Goal: Task Accomplishment & Management: Manage account settings

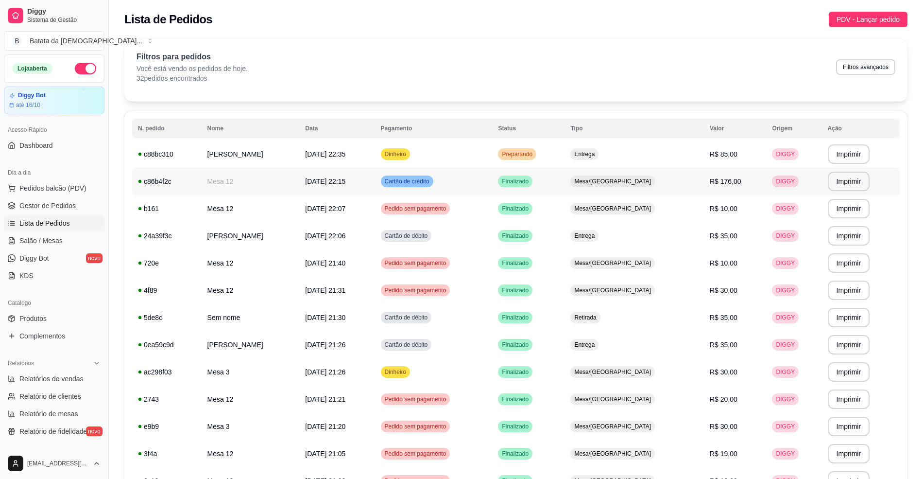
scroll to position [26, 0]
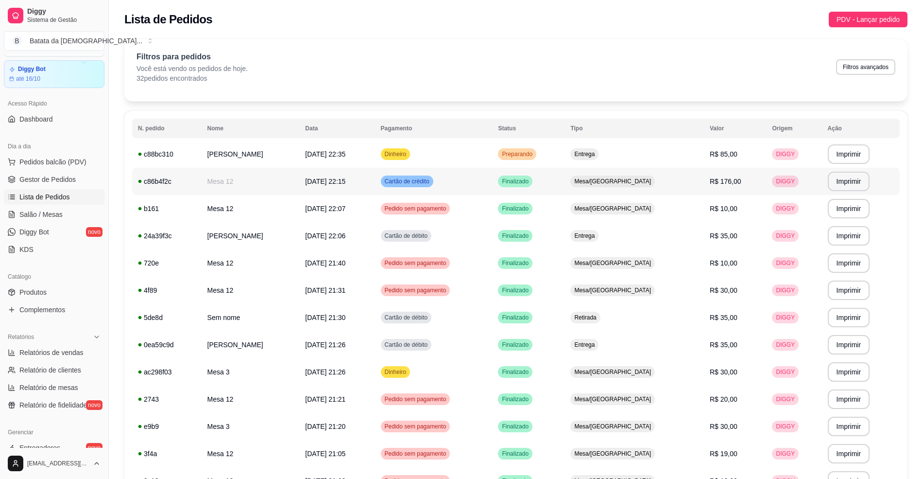
click at [624, 170] on td "Mesa/[GEOGRAPHIC_DATA]" at bounding box center [634, 181] width 139 height 27
click at [565, 146] on td "Preparando" at bounding box center [528, 153] width 72 height 27
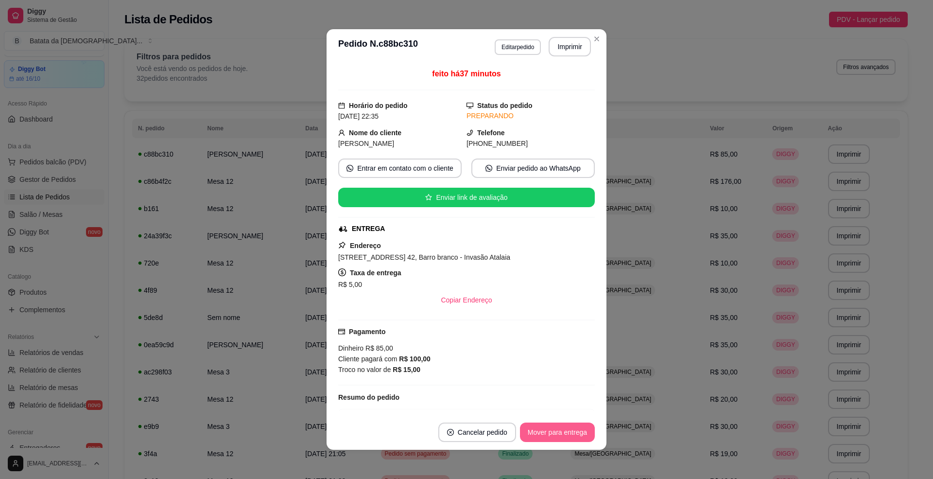
click at [571, 434] on button "Mover para entrega" at bounding box center [557, 431] width 75 height 19
click at [568, 431] on button "Mover para finalizado" at bounding box center [554, 431] width 81 height 19
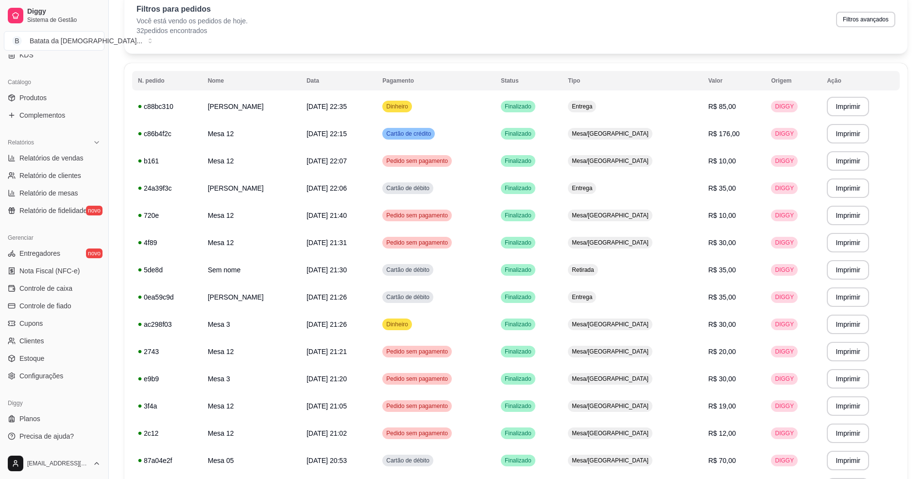
scroll to position [129, 0]
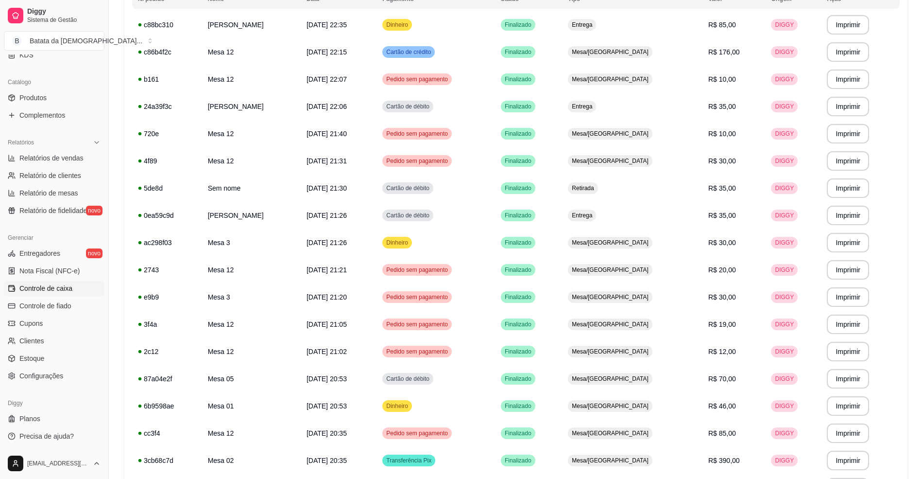
click at [65, 290] on span "Controle de caixa" at bounding box center [45, 288] width 53 height 10
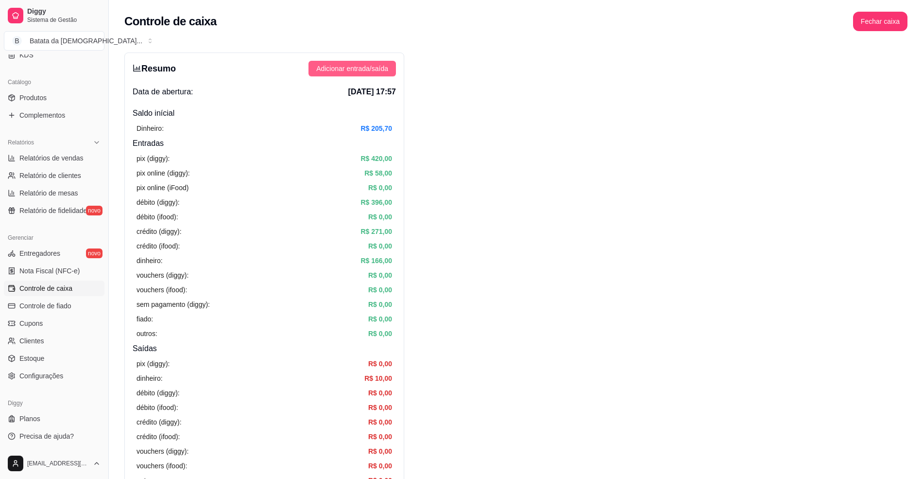
click at [373, 65] on span "Adicionar entrada/saída" at bounding box center [352, 68] width 72 height 11
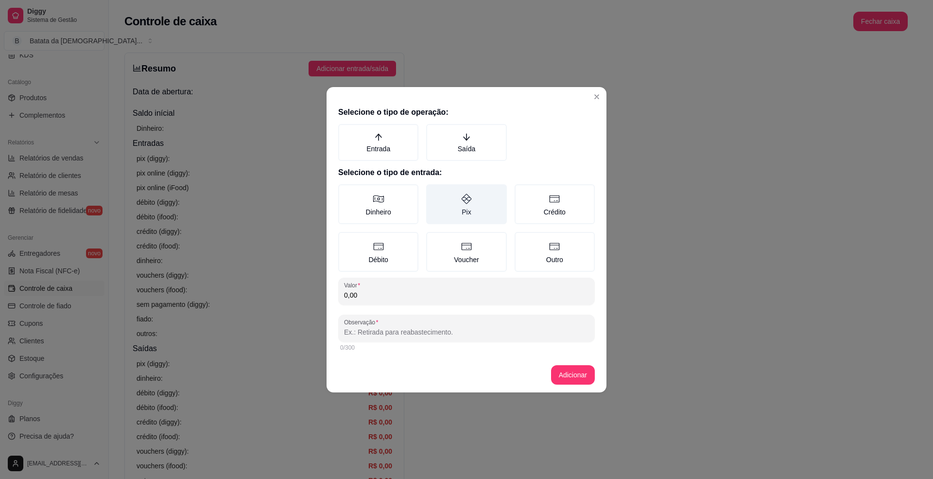
drag, startPoint x: 473, startPoint y: 144, endPoint x: 455, endPoint y: 191, distance: 50.6
click at [474, 144] on label "Saída" at bounding box center [466, 142] width 80 height 37
click at [433, 131] on button "Saída" at bounding box center [430, 127] width 8 height 8
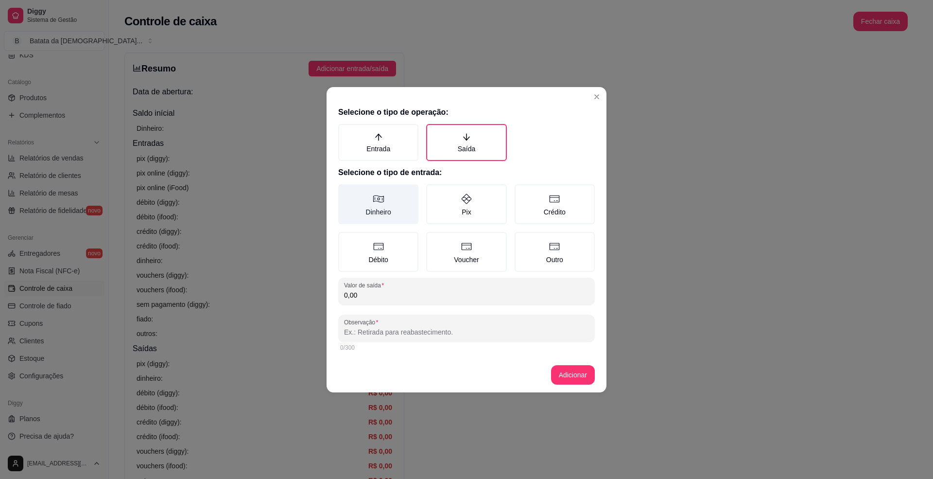
click at [368, 207] on label "Dinheiro" at bounding box center [378, 204] width 80 height 40
click at [346, 191] on button "Dinheiro" at bounding box center [342, 188] width 8 height 8
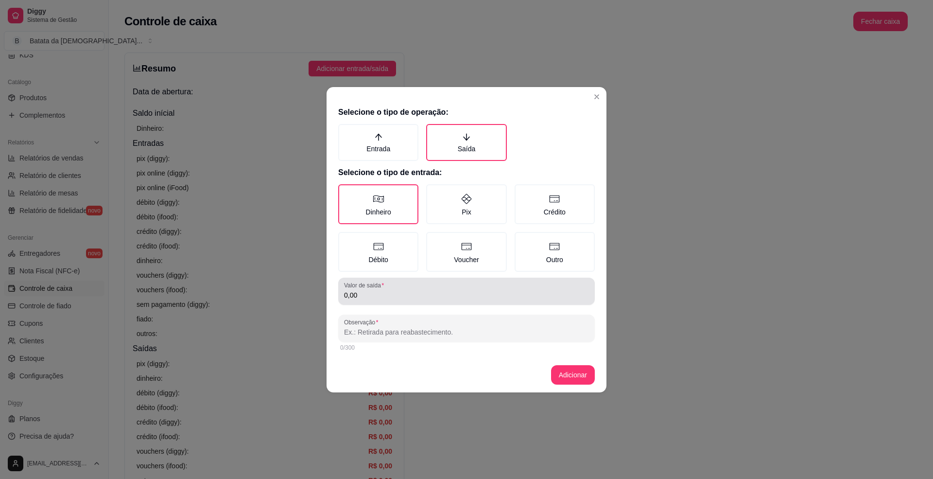
click at [370, 318] on label "Observação" at bounding box center [362, 322] width 37 height 8
click at [370, 327] on input "Observação" at bounding box center [466, 332] width 245 height 10
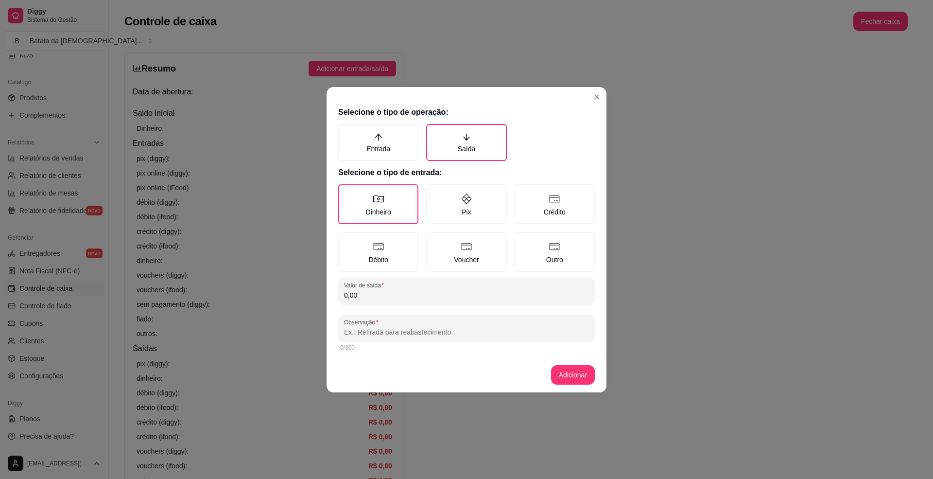
click at [378, 293] on input "0,00" at bounding box center [466, 295] width 245 height 10
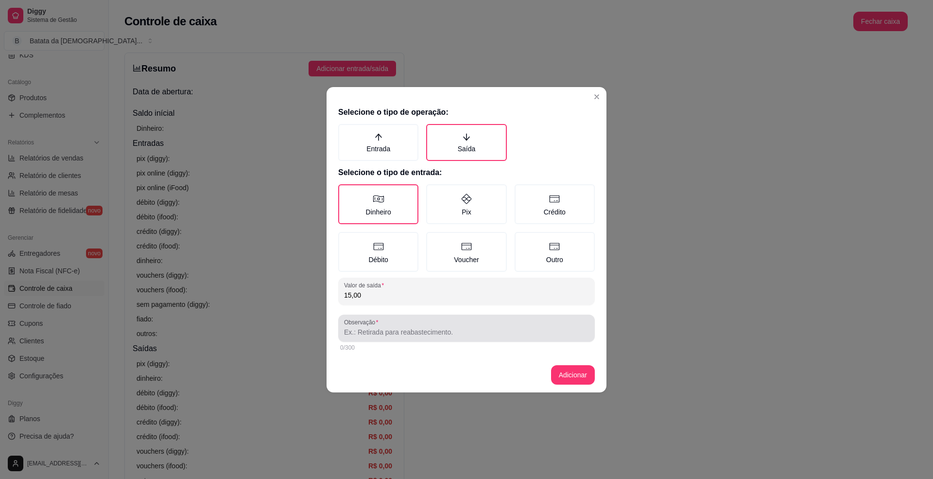
type input "15,00"
click at [380, 331] on input "Observação" at bounding box center [466, 332] width 245 height 10
click at [430, 331] on input "[PERSON_NAME] precisou uasr" at bounding box center [466, 332] width 245 height 10
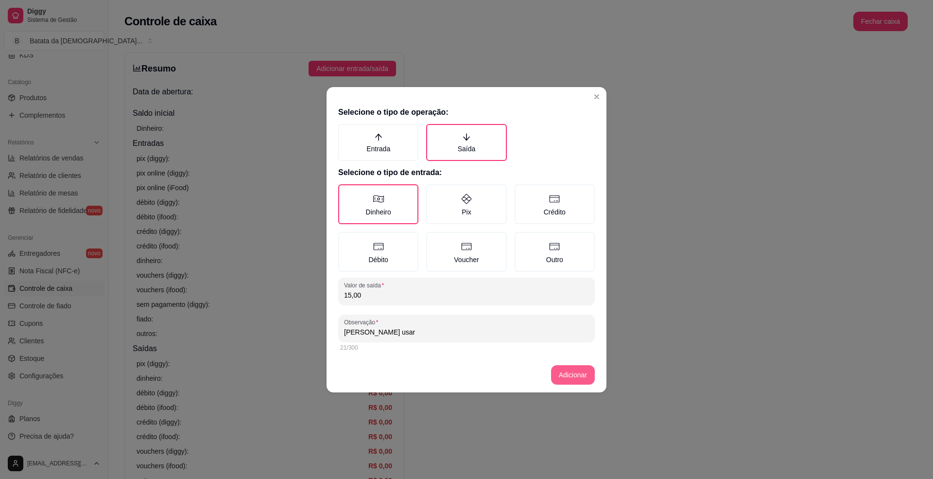
type input "[PERSON_NAME] usar"
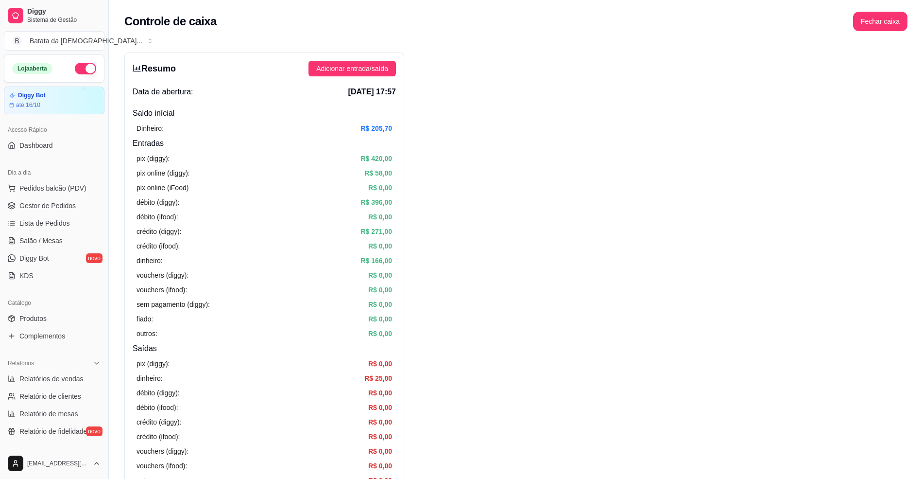
click at [55, 232] on ul "Pedidos balcão (PDV) Gestor de Pedidos Lista de Pedidos Salão / Mesas Diggy Bot…" at bounding box center [54, 231] width 101 height 103
click at [55, 227] on span "Lista de Pedidos" at bounding box center [44, 223] width 51 height 10
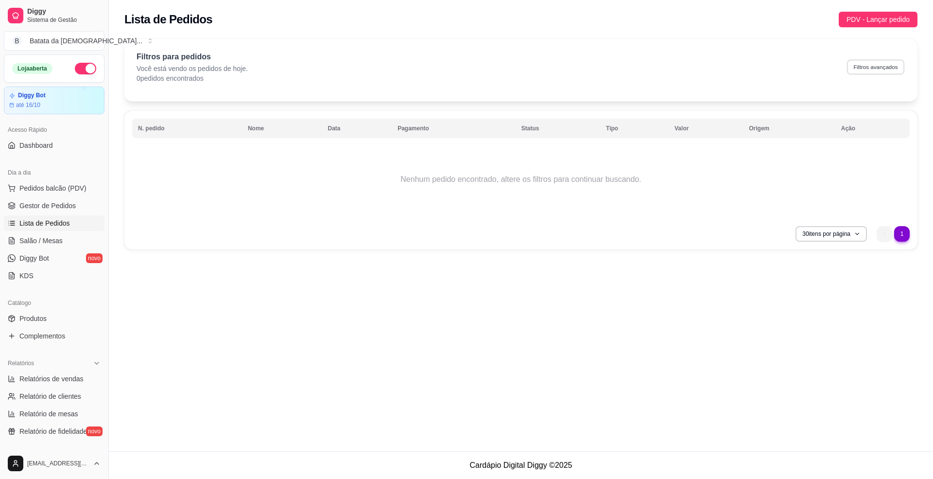
click at [880, 59] on div "Filtros para pedidos Você está vendo os pedidos de hoje. 0 pedidos encontrados …" at bounding box center [521, 67] width 769 height 32
click at [885, 64] on button "Filtros avançados" at bounding box center [875, 66] width 57 height 15
select select "0"
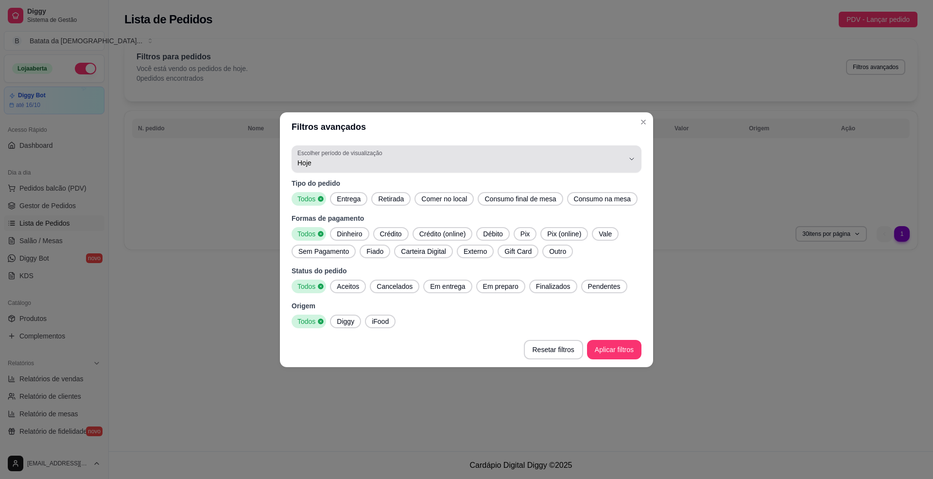
click at [545, 154] on div "Hoje" at bounding box center [460, 158] width 327 height 19
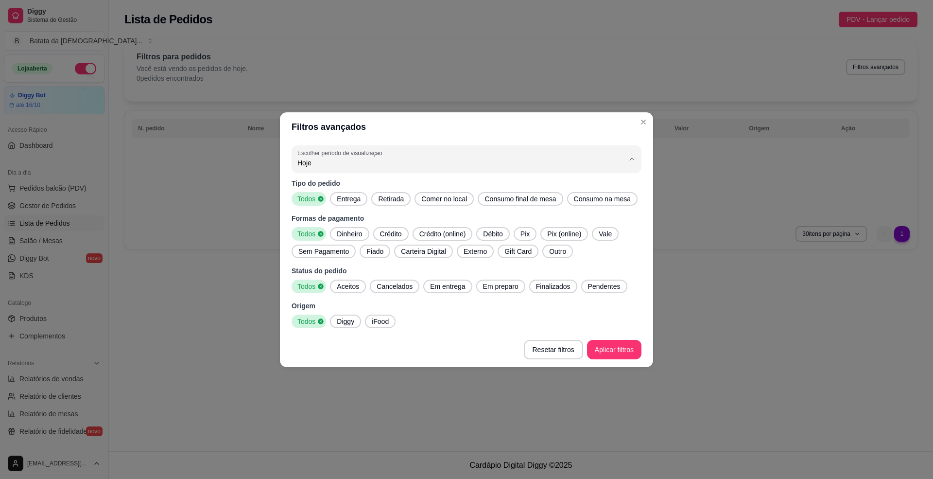
click at [478, 190] on span "Hoje" at bounding box center [461, 185] width 311 height 9
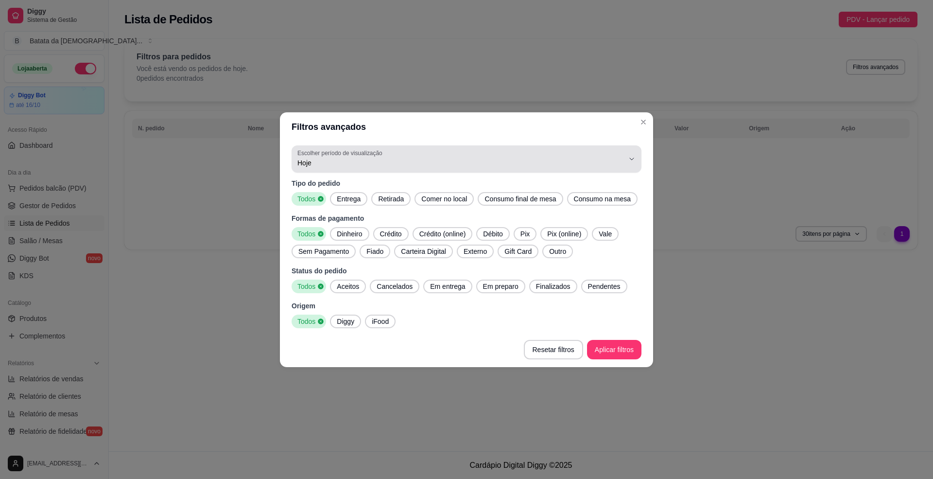
click at [582, 165] on span "Hoje" at bounding box center [460, 163] width 327 height 10
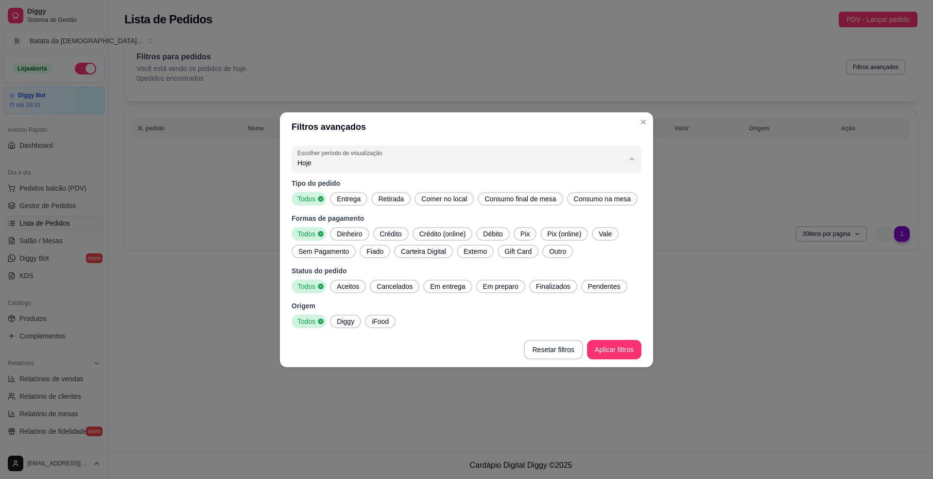
click at [523, 201] on span "Ontem" at bounding box center [461, 201] width 311 height 9
type input "1"
select select "1"
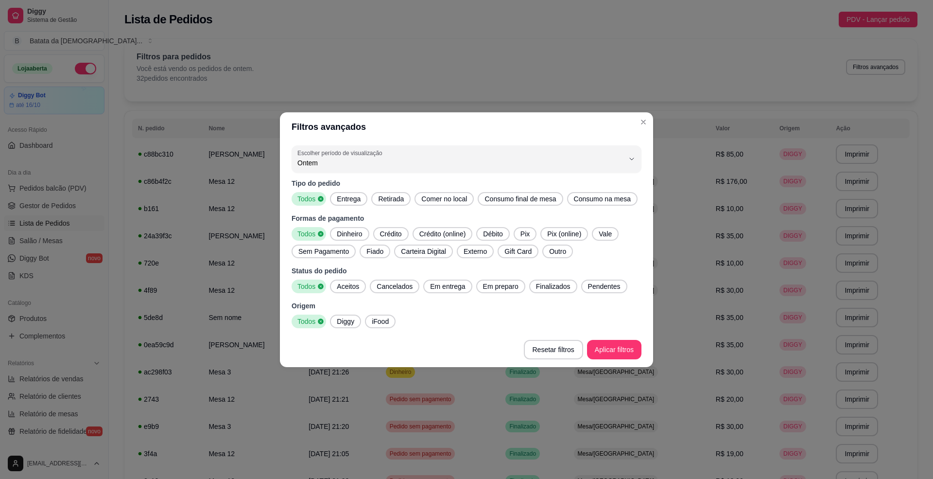
click at [609, 338] on footer "Resetar filtros Aplicar filtros" at bounding box center [466, 349] width 373 height 35
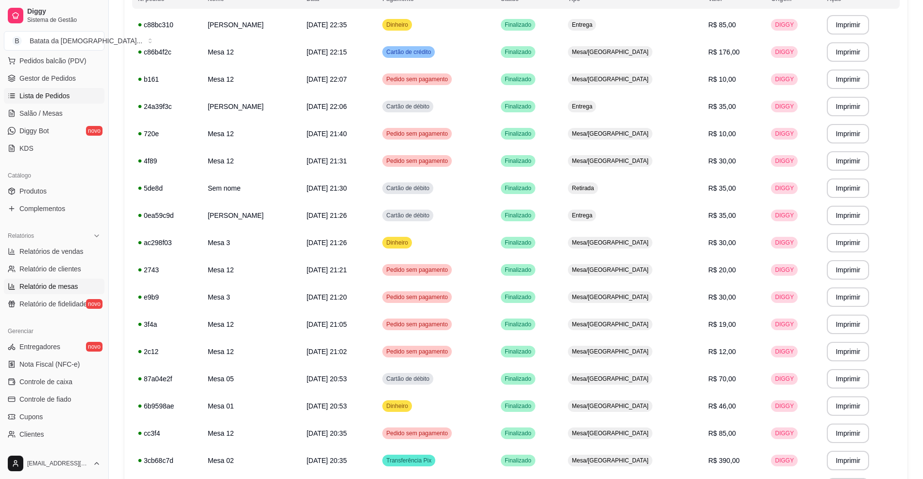
scroll to position [129, 0]
click at [80, 380] on link "Controle de caixa" at bounding box center [54, 380] width 101 height 16
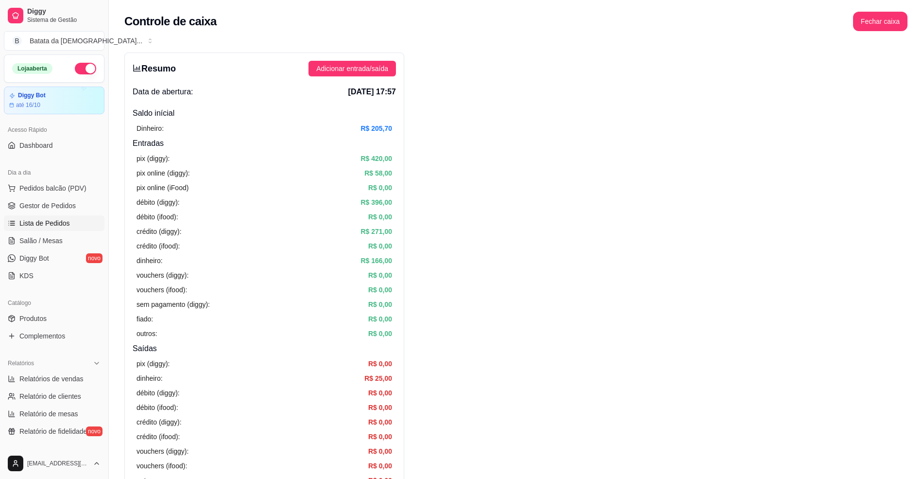
click at [61, 223] on span "Lista de Pedidos" at bounding box center [44, 223] width 51 height 10
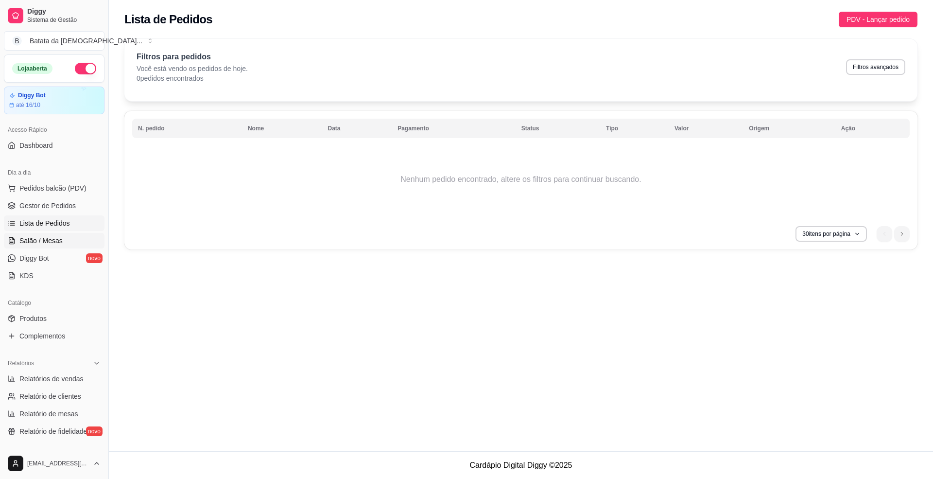
click at [58, 237] on span "Salão / Mesas" at bounding box center [40, 241] width 43 height 10
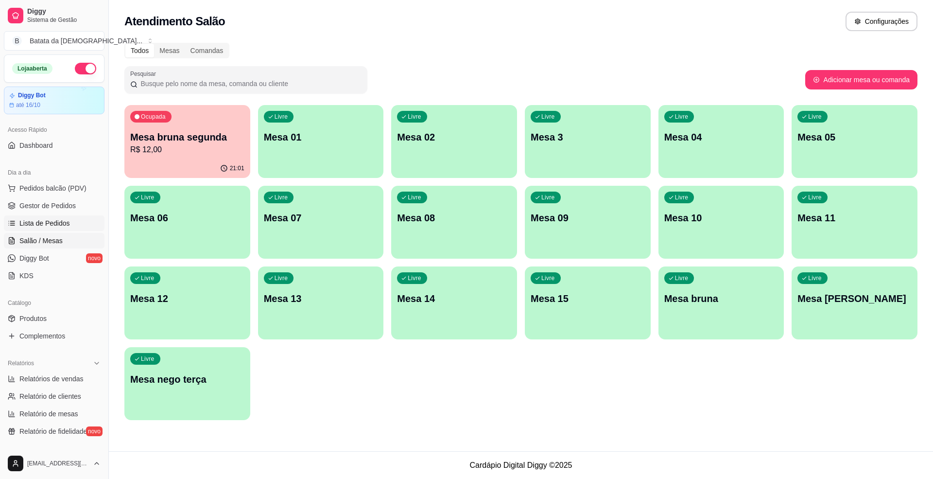
click at [69, 220] on link "Lista de Pedidos" at bounding box center [54, 223] width 101 height 16
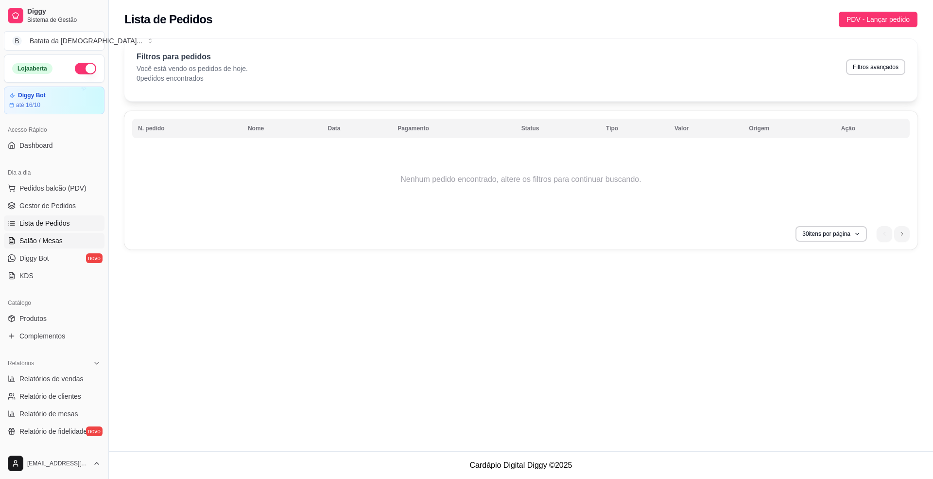
click at [74, 244] on link "Salão / Mesas" at bounding box center [54, 241] width 101 height 16
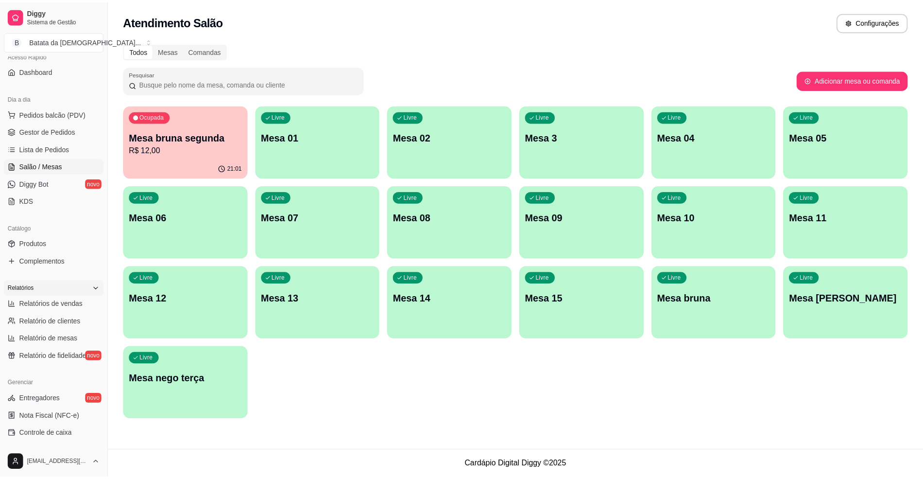
scroll to position [129, 0]
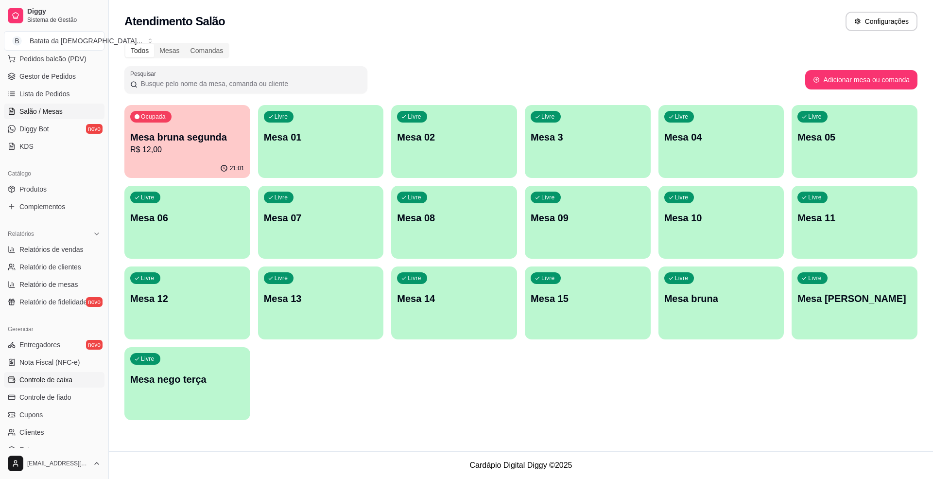
click at [61, 383] on span "Controle de caixa" at bounding box center [45, 380] width 53 height 10
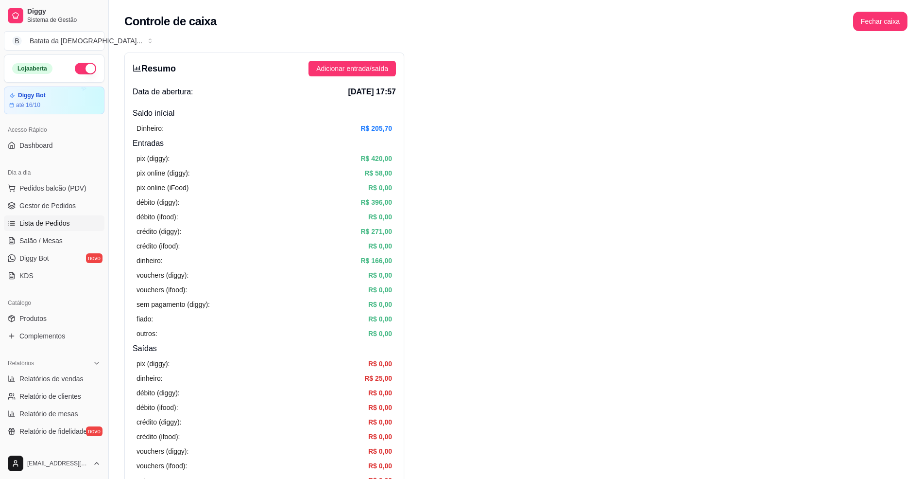
click at [37, 225] on span "Lista de Pedidos" at bounding box center [44, 223] width 51 height 10
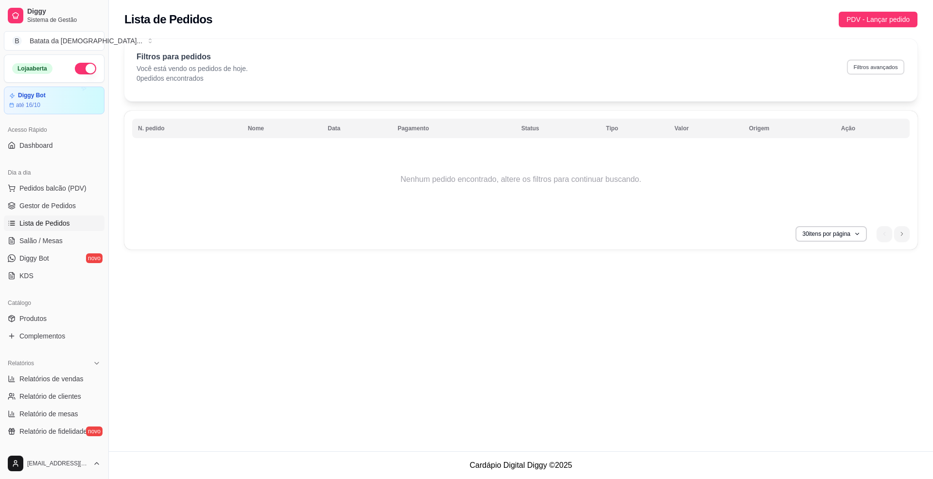
click at [901, 63] on button "Filtros avançados" at bounding box center [875, 66] width 57 height 15
select select "0"
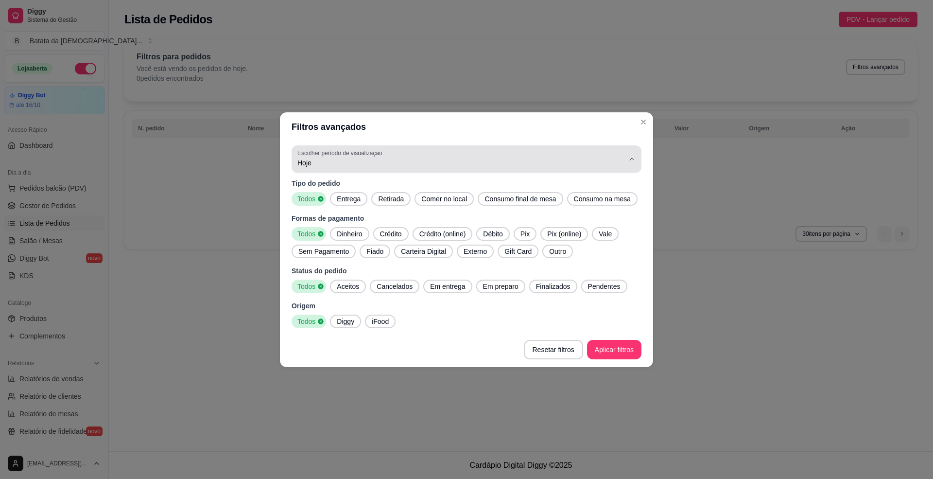
click at [526, 164] on span "Hoje" at bounding box center [460, 163] width 327 height 10
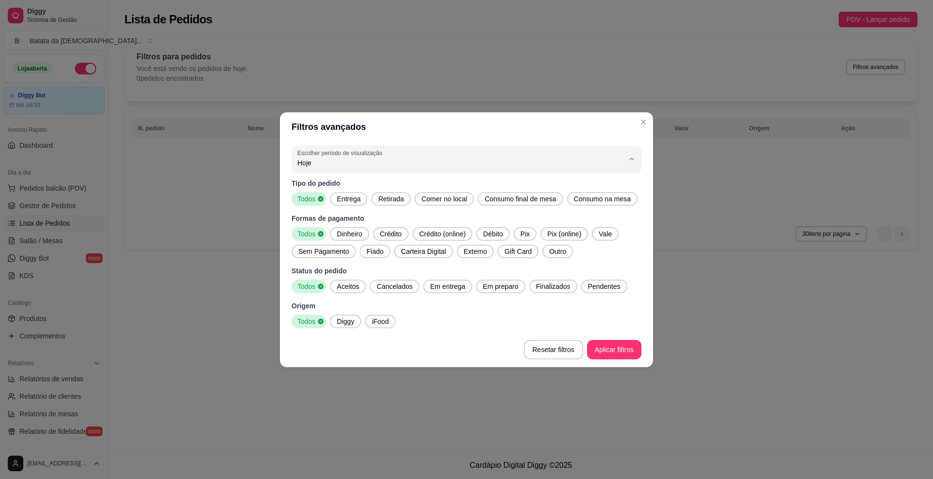
click at [433, 208] on li "Ontem" at bounding box center [466, 201] width 329 height 15
type input "1"
select select "1"
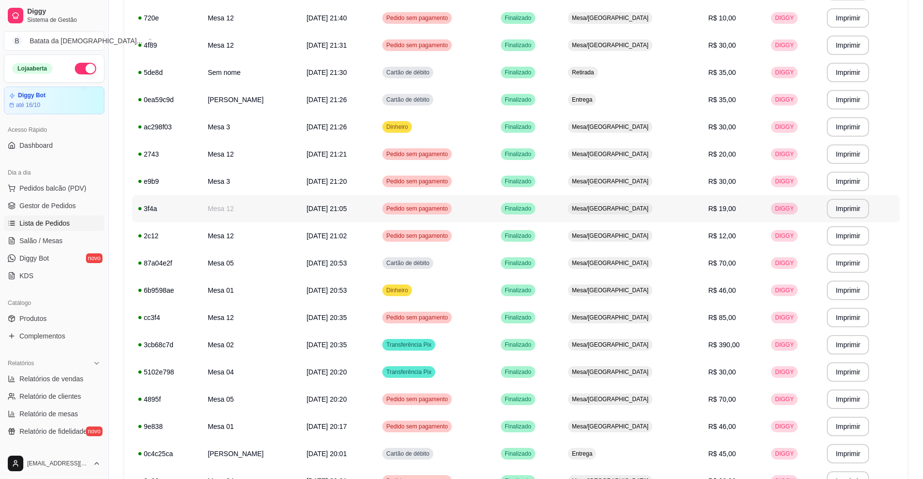
scroll to position [324, 0]
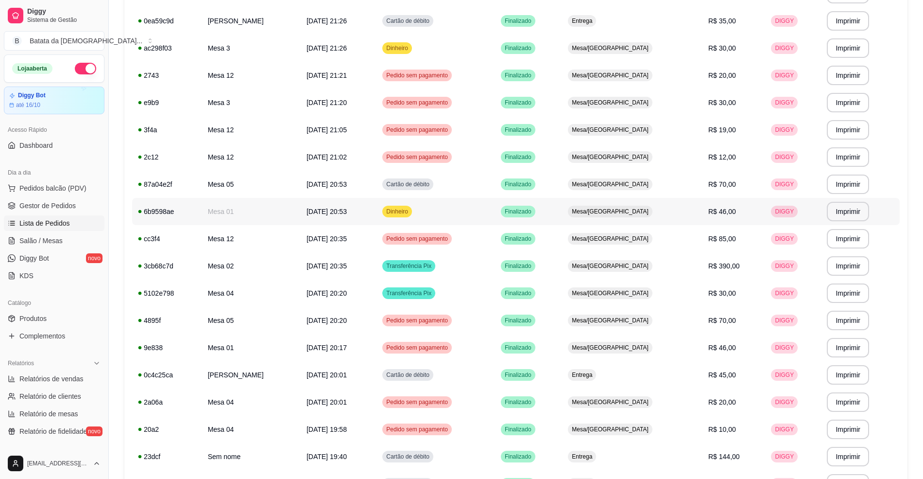
click at [644, 206] on div "Mesa/[GEOGRAPHIC_DATA]" at bounding box center [610, 212] width 85 height 12
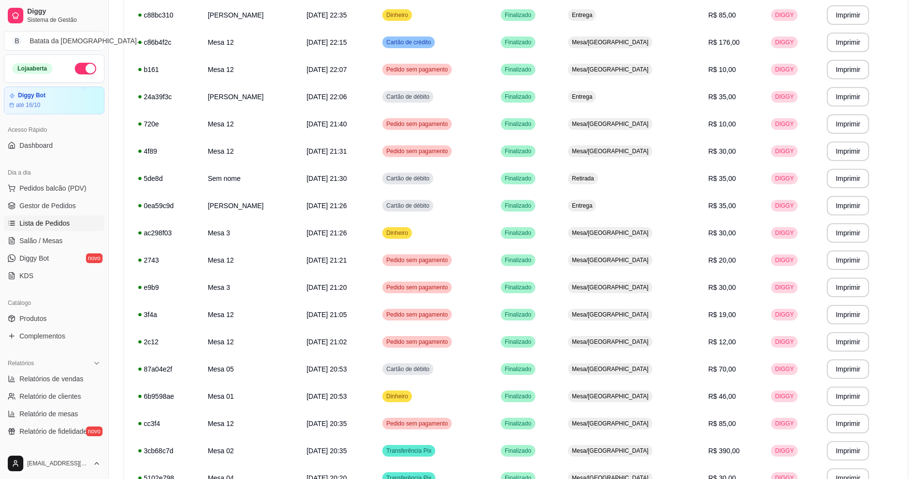
scroll to position [129, 0]
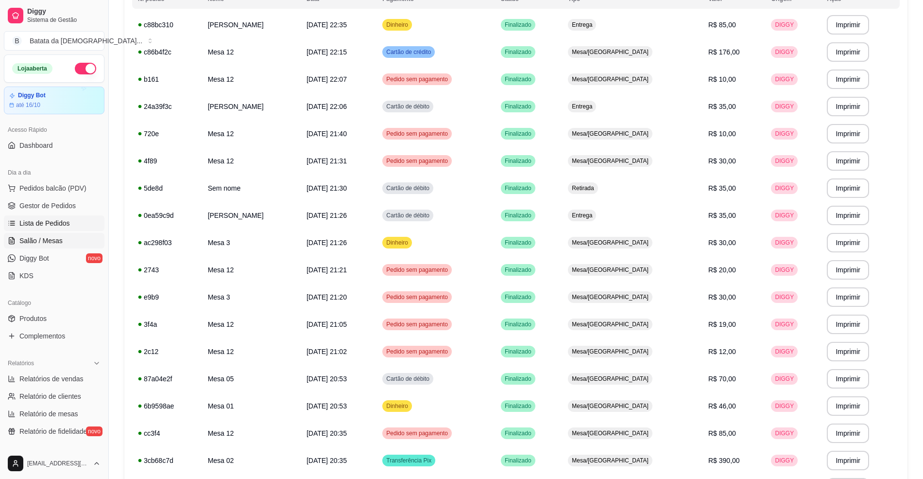
click at [72, 234] on link "Salão / Mesas" at bounding box center [54, 241] width 101 height 16
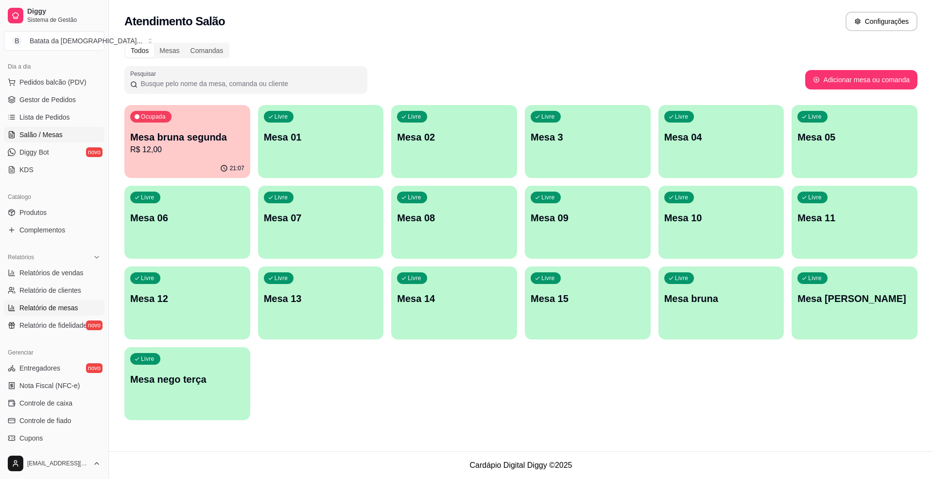
scroll to position [129, 0]
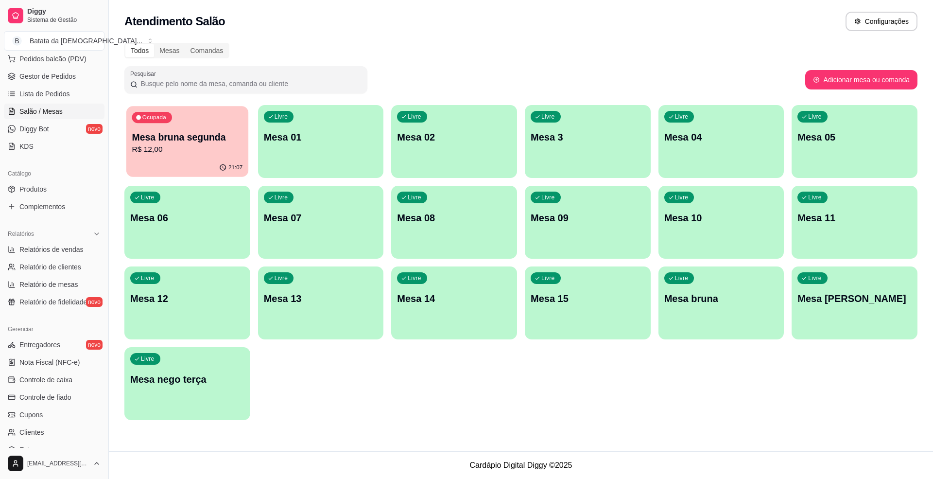
click at [193, 132] on p "Mesa bruna segunda" at bounding box center [187, 137] width 111 height 13
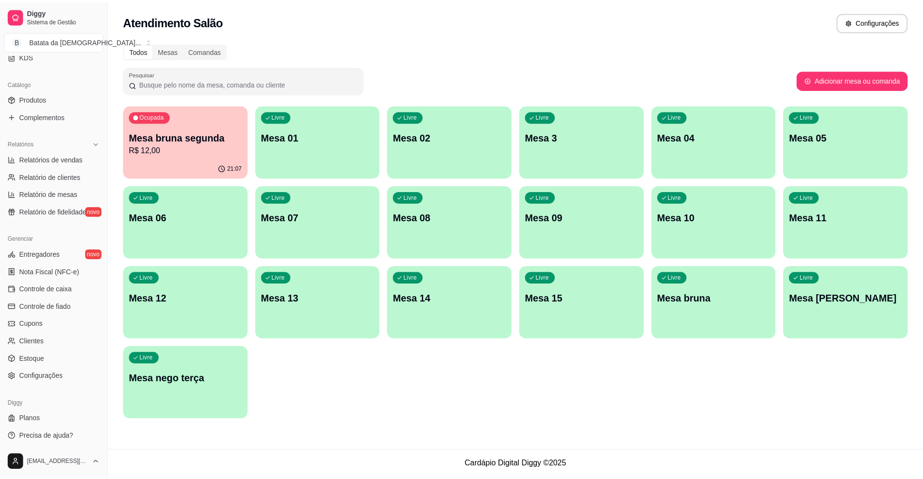
scroll to position [221, 0]
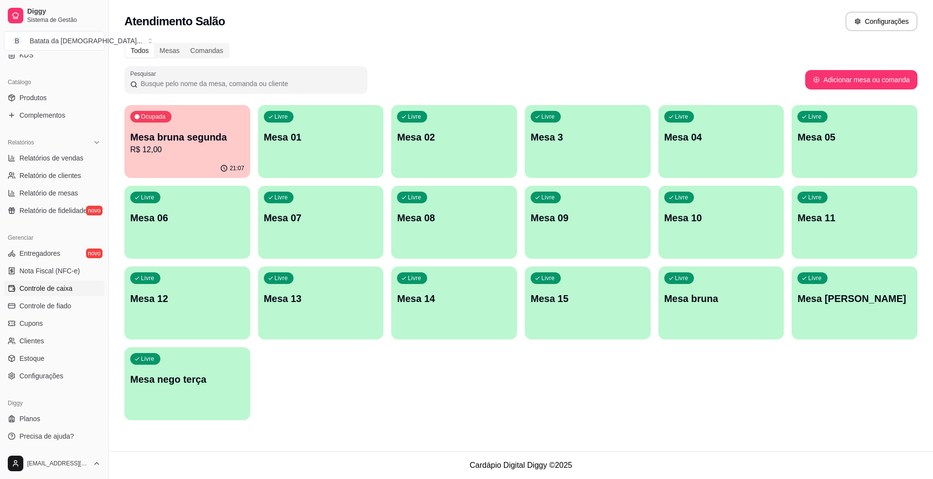
click at [61, 284] on span "Controle de caixa" at bounding box center [45, 288] width 53 height 10
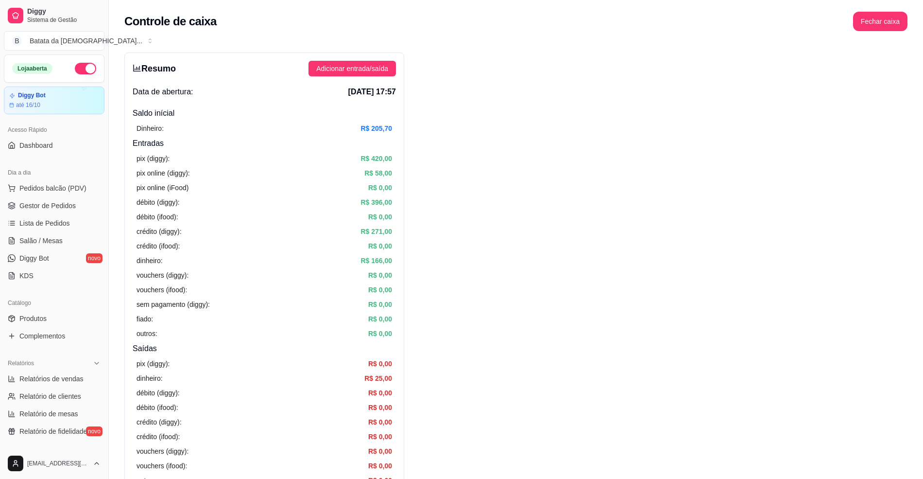
click at [70, 232] on ul "Pedidos balcão (PDV) Gestor de Pedidos Lista de Pedidos Salão / Mesas Diggy Bot…" at bounding box center [54, 231] width 101 height 103
click at [68, 245] on link "Salão / Mesas" at bounding box center [54, 241] width 101 height 16
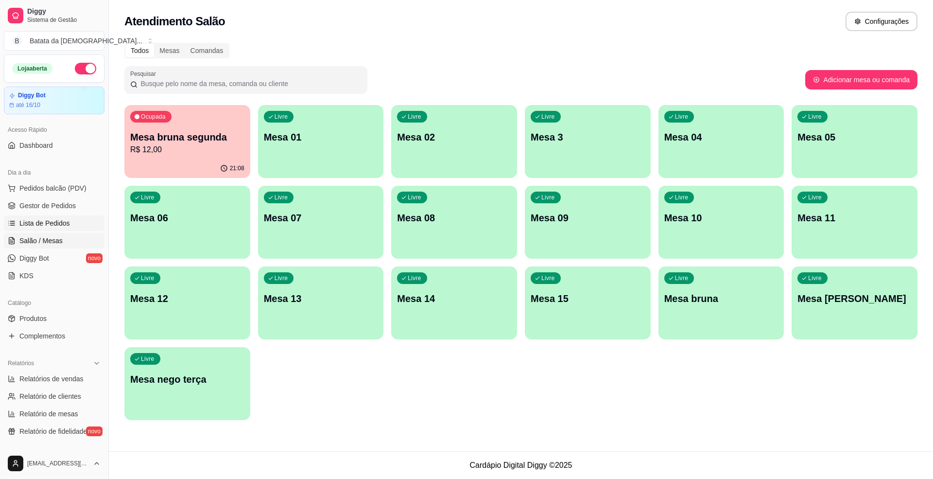
click at [67, 225] on span "Lista de Pedidos" at bounding box center [44, 223] width 51 height 10
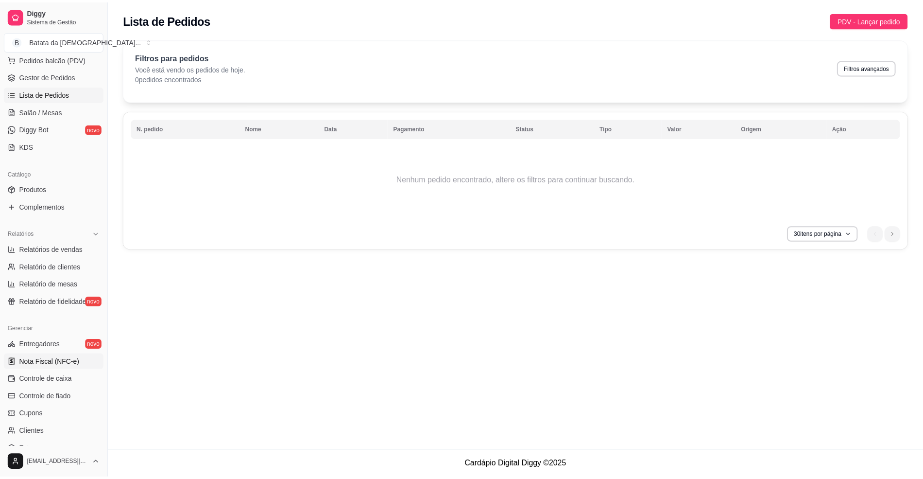
scroll to position [194, 0]
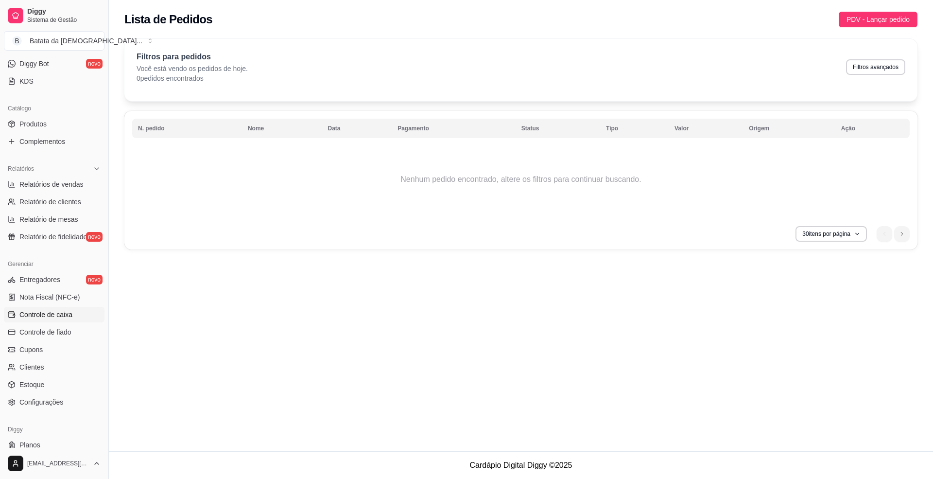
click at [67, 315] on span "Controle de caixa" at bounding box center [45, 315] width 53 height 10
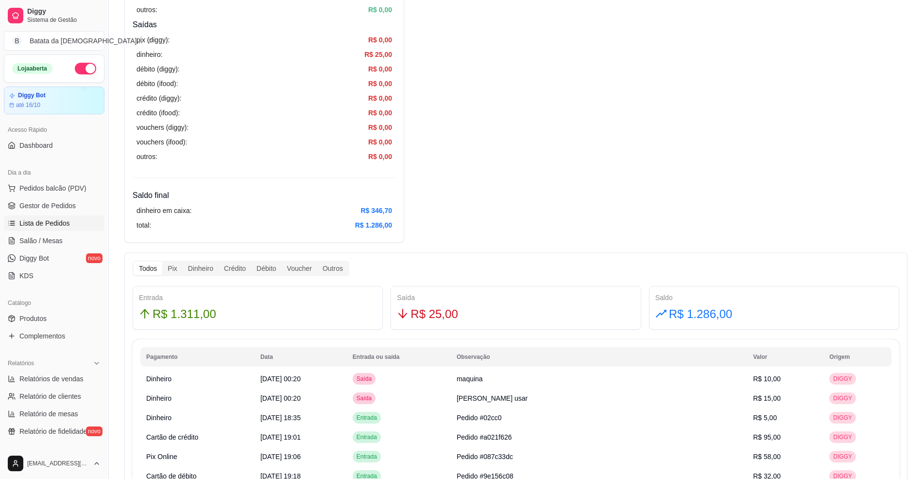
click at [75, 216] on link "Lista de Pedidos" at bounding box center [54, 223] width 101 height 16
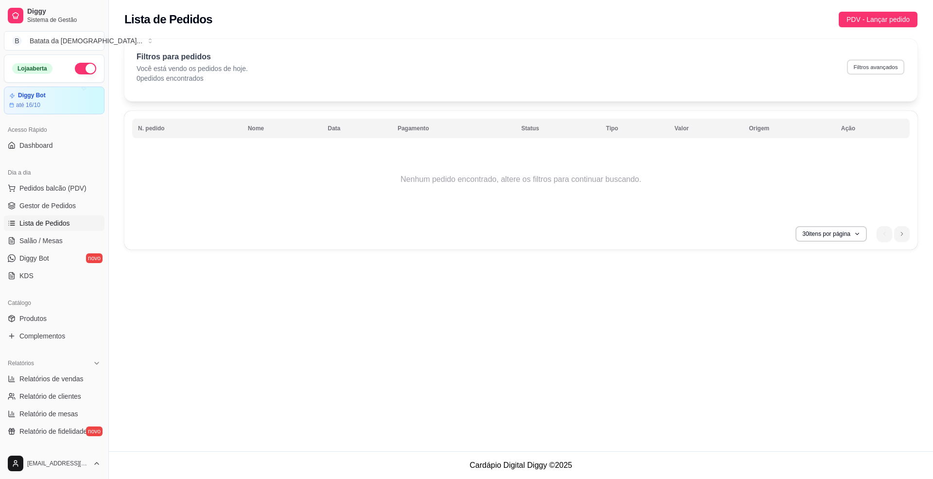
click at [880, 74] on button "Filtros avançados" at bounding box center [875, 66] width 57 height 15
select select "0"
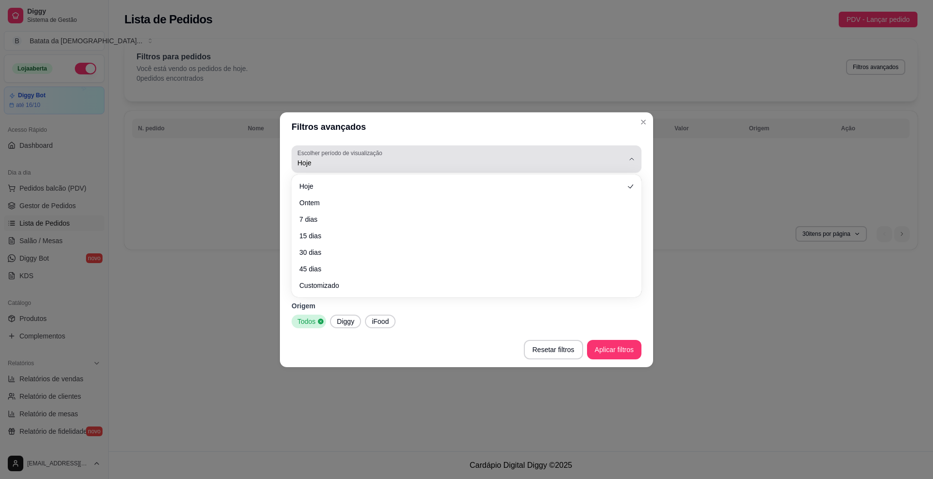
click at [516, 156] on div "Hoje" at bounding box center [460, 158] width 327 height 19
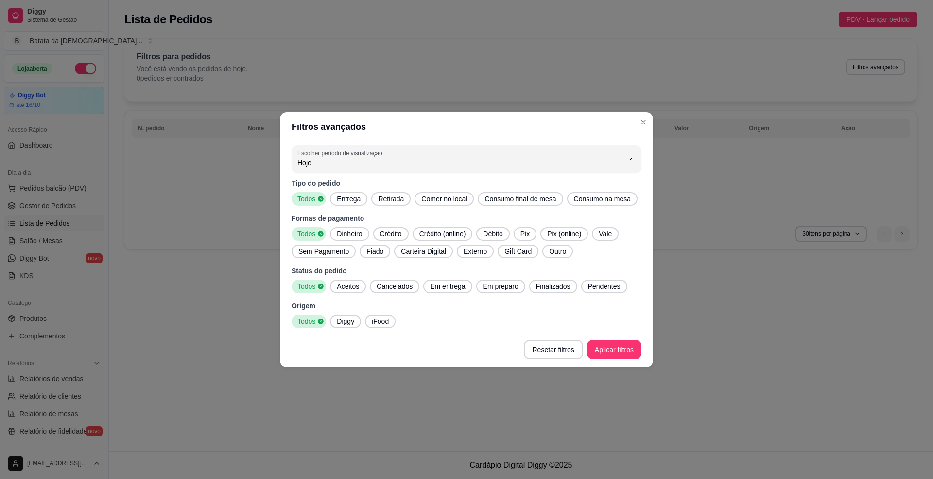
click at [385, 200] on span "Ontem" at bounding box center [461, 201] width 311 height 9
type input "1"
select select "1"
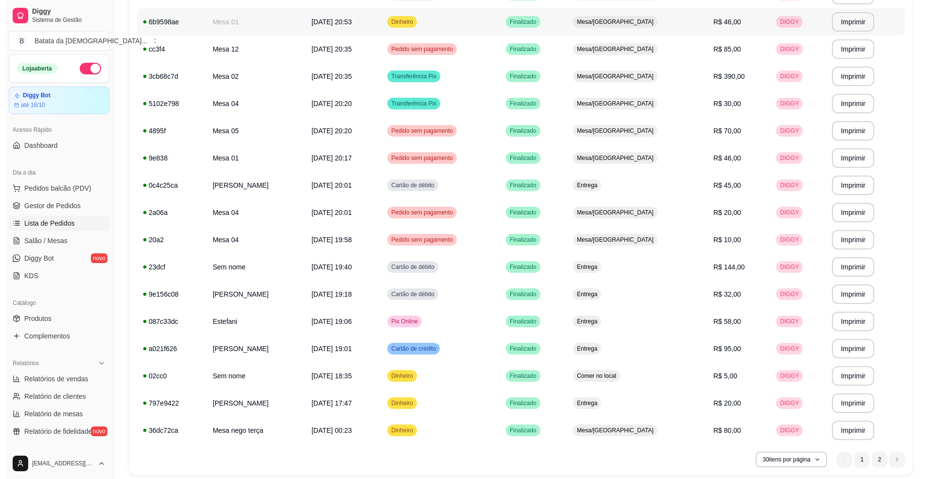
scroll to position [549, 0]
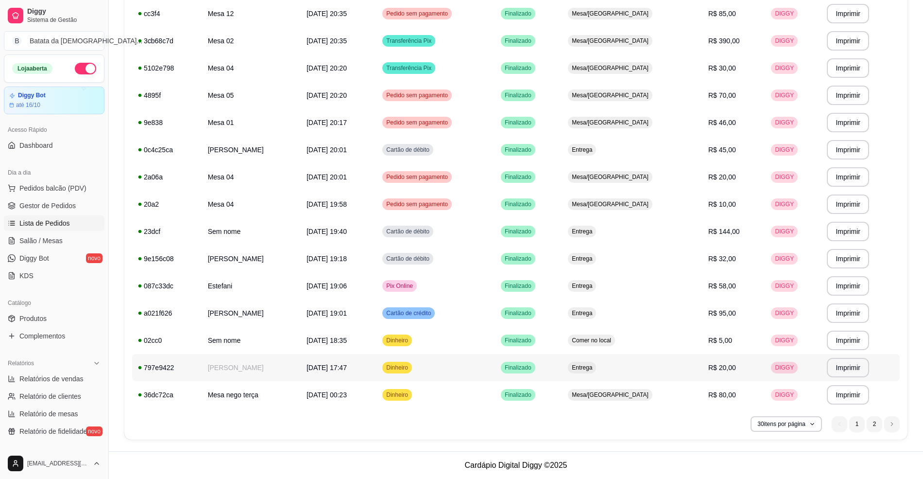
click at [701, 364] on td "Entrega" at bounding box center [632, 367] width 140 height 27
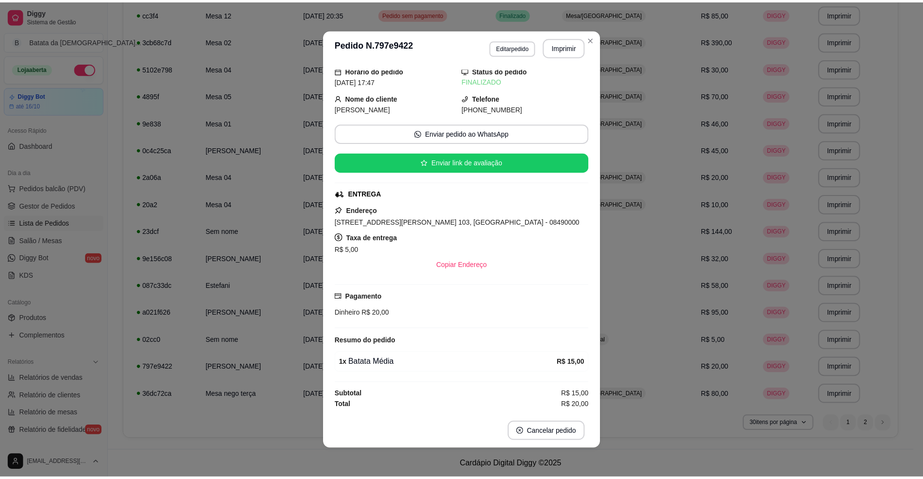
scroll to position [17, 0]
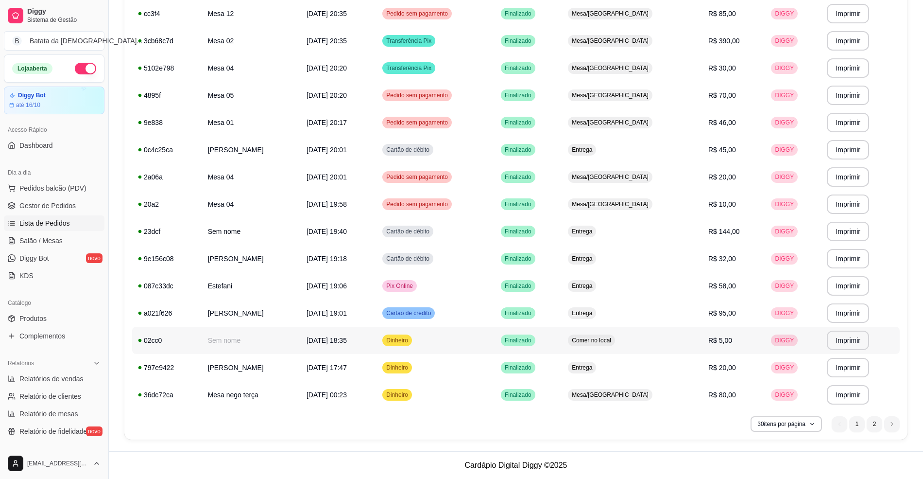
click at [615, 338] on div "Comer no local" at bounding box center [591, 340] width 47 height 12
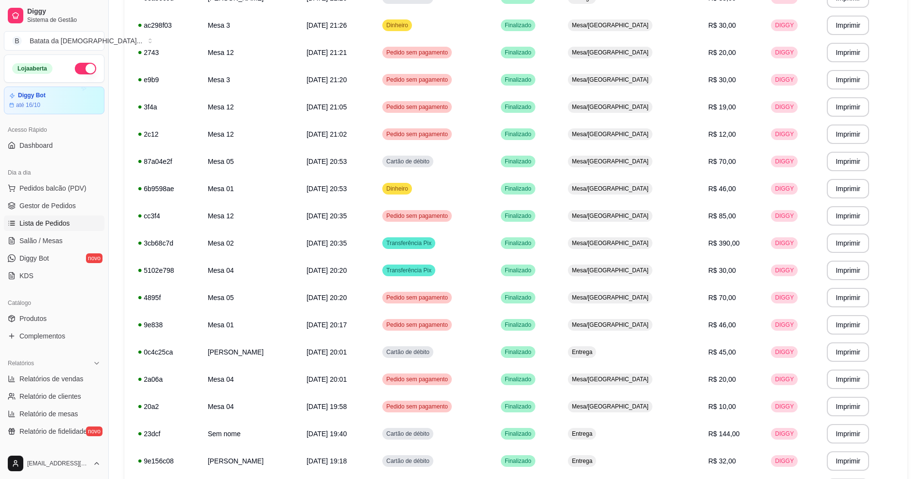
scroll to position [290, 0]
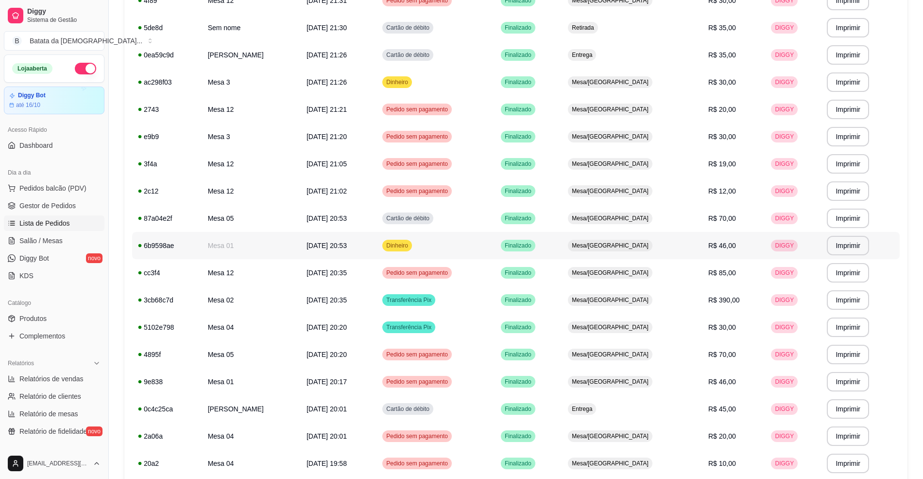
click at [633, 247] on span "Mesa/[GEOGRAPHIC_DATA]" at bounding box center [610, 246] width 81 height 8
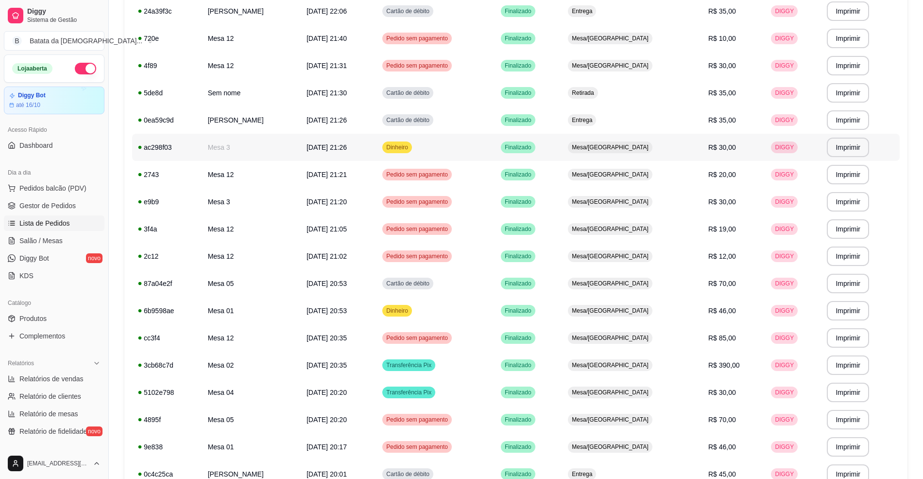
click at [534, 147] on span "Finalizado" at bounding box center [518, 147] width 31 height 8
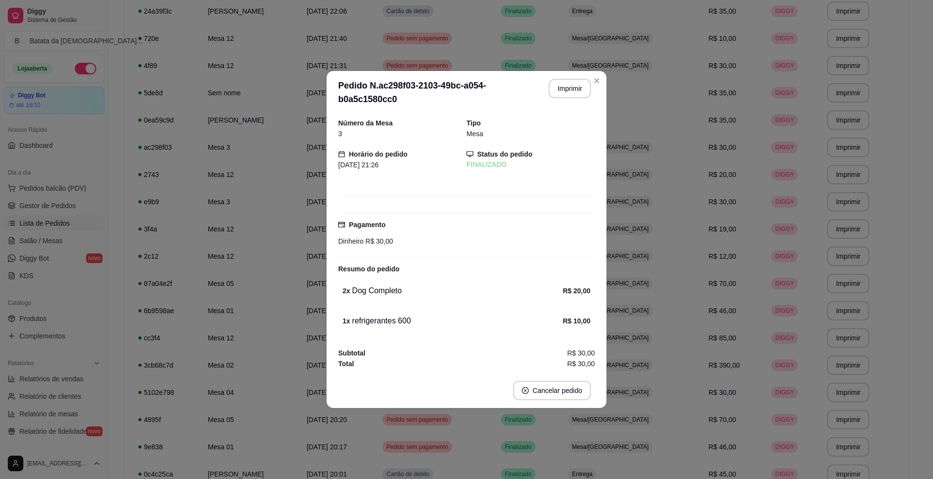
click at [606, 80] on header "**********" at bounding box center [467, 92] width 280 height 43
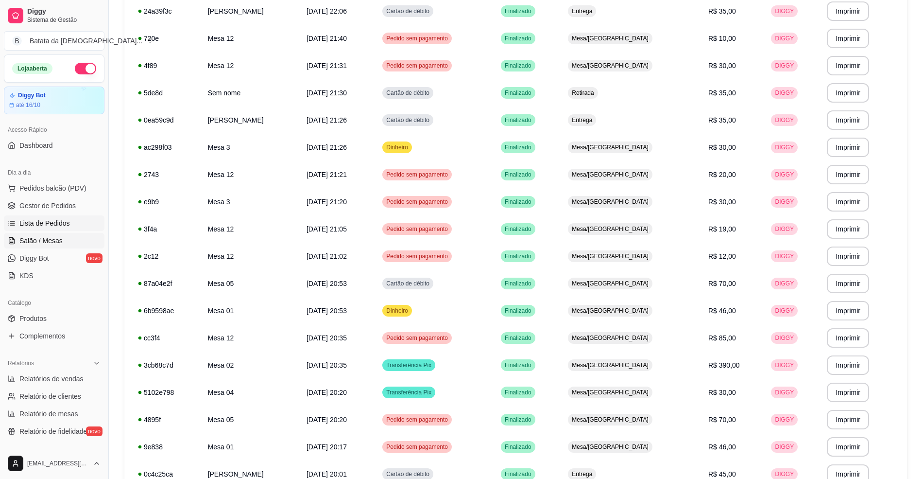
click at [38, 236] on span "Salão / Mesas" at bounding box center [40, 241] width 43 height 10
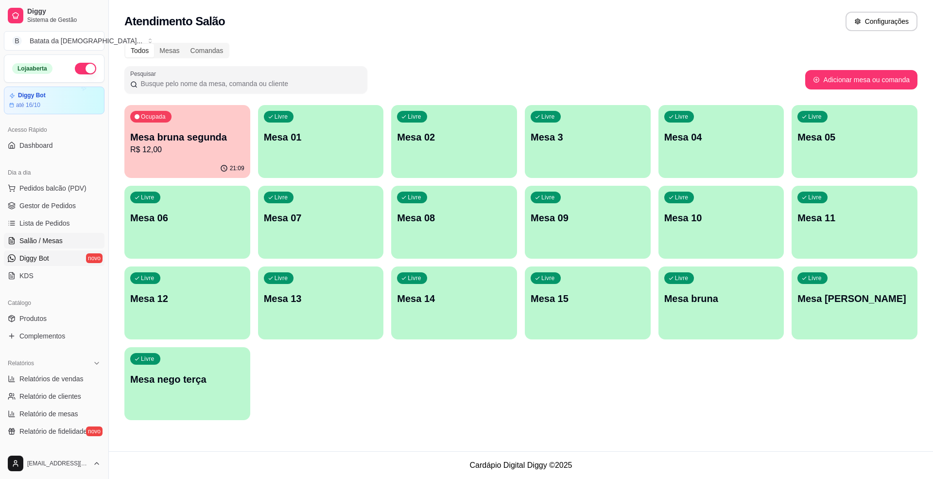
click at [26, 259] on span "Diggy Bot" at bounding box center [34, 258] width 30 height 10
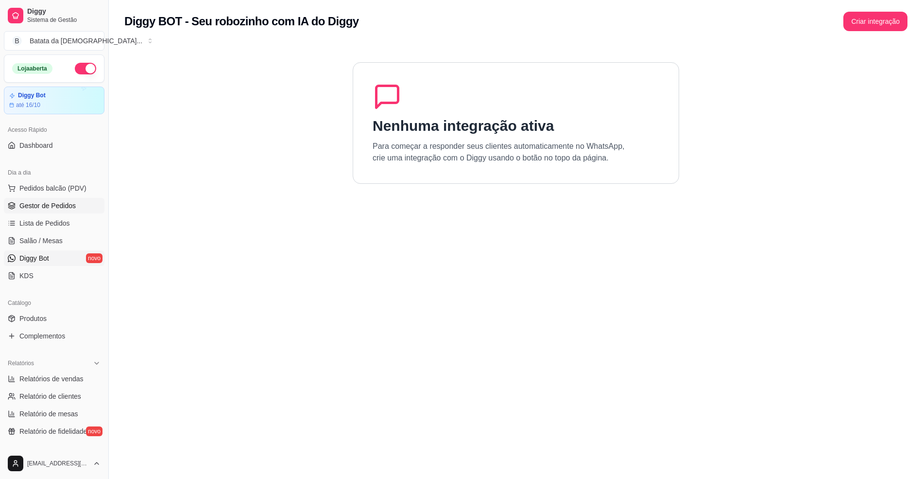
click at [53, 213] on link "Gestor de Pedidos" at bounding box center [54, 206] width 101 height 16
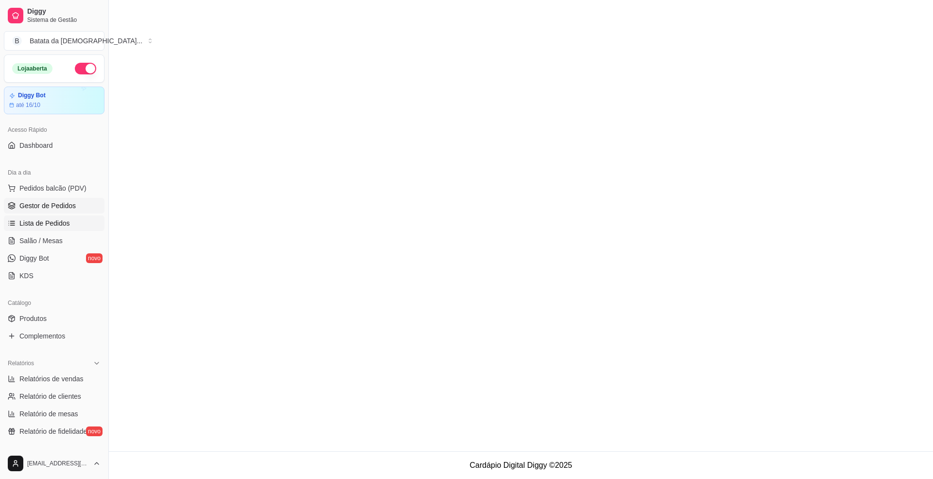
click at [53, 217] on link "Lista de Pedidos" at bounding box center [54, 223] width 101 height 16
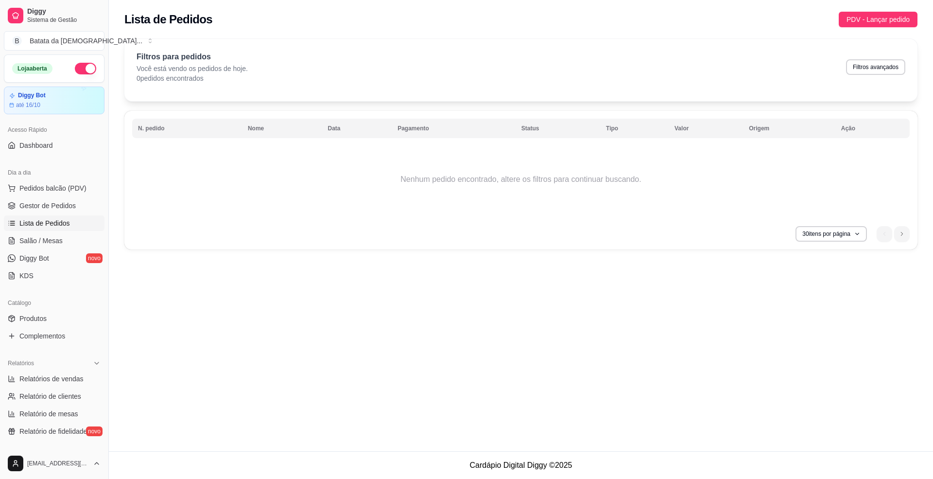
click at [57, 225] on span "Lista de Pedidos" at bounding box center [44, 223] width 51 height 10
click at [59, 242] on span "Salão / Mesas" at bounding box center [40, 241] width 43 height 10
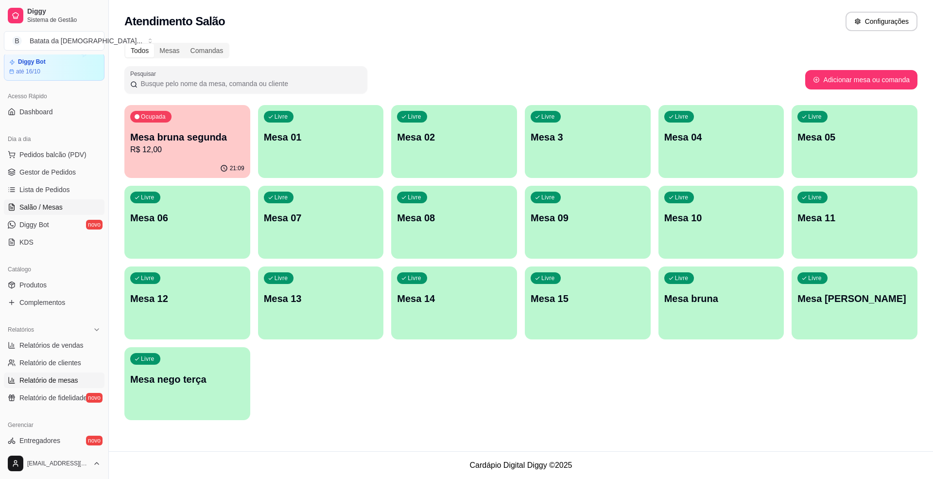
scroll to position [26, 0]
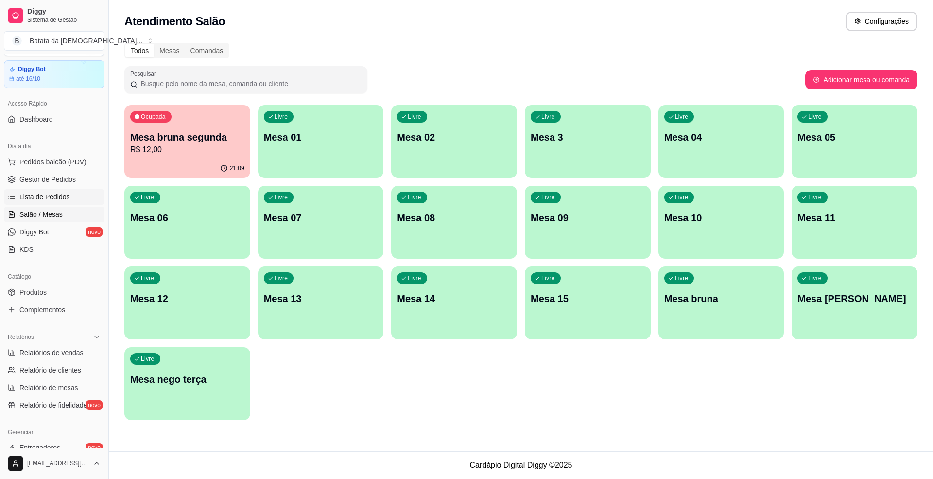
click at [80, 191] on link "Lista de Pedidos" at bounding box center [54, 197] width 101 height 16
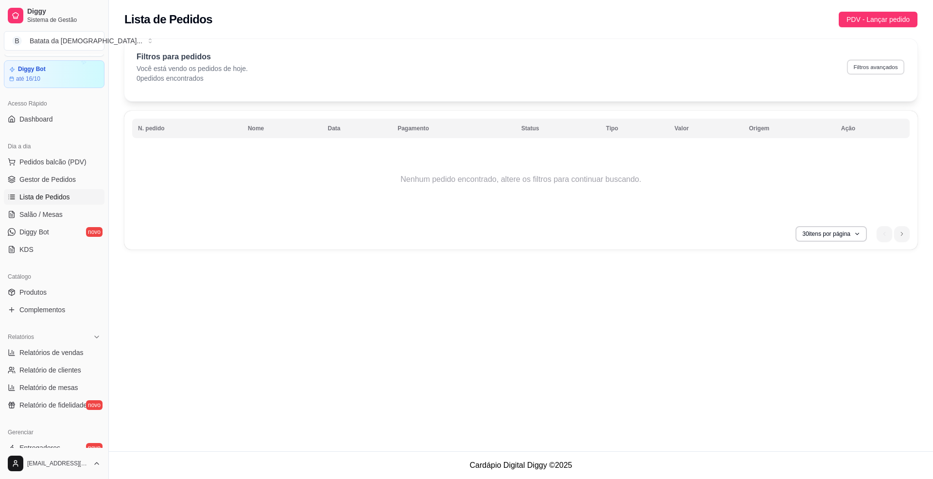
click at [881, 66] on button "Filtros avançados" at bounding box center [875, 66] width 57 height 15
select select "0"
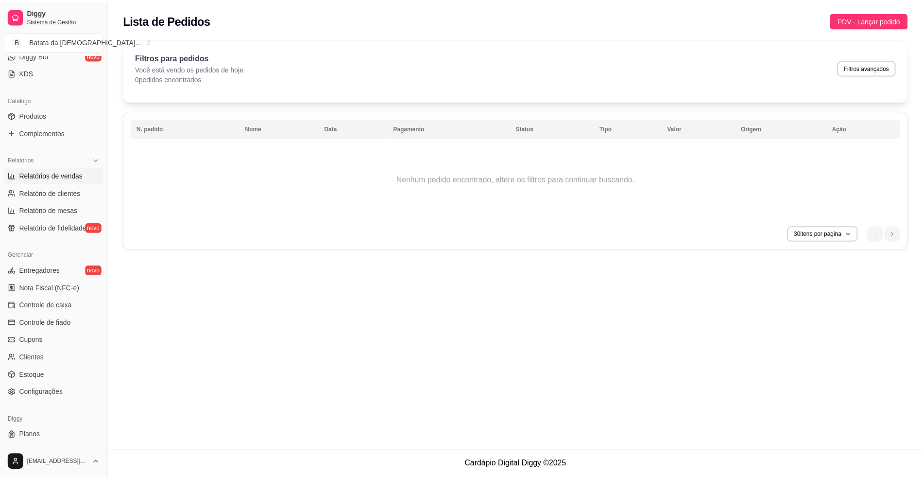
scroll to position [221, 0]
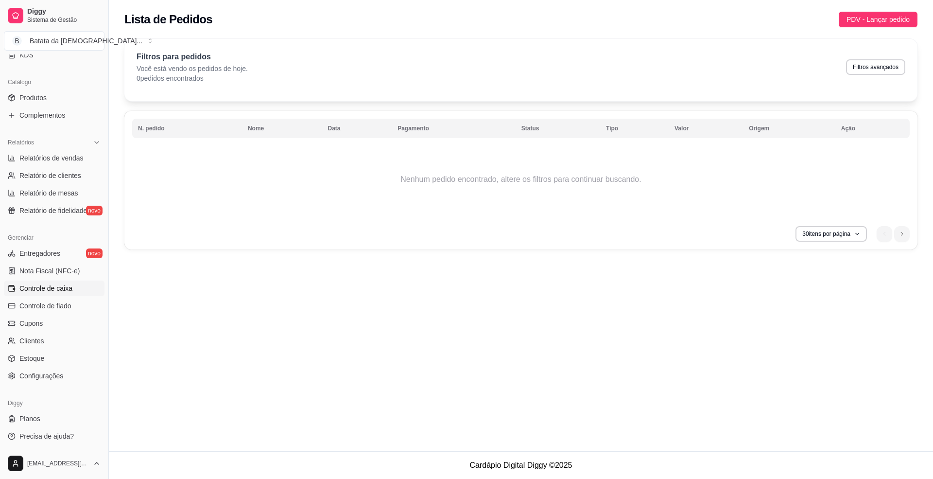
click at [50, 285] on span "Controle de caixa" at bounding box center [45, 288] width 53 height 10
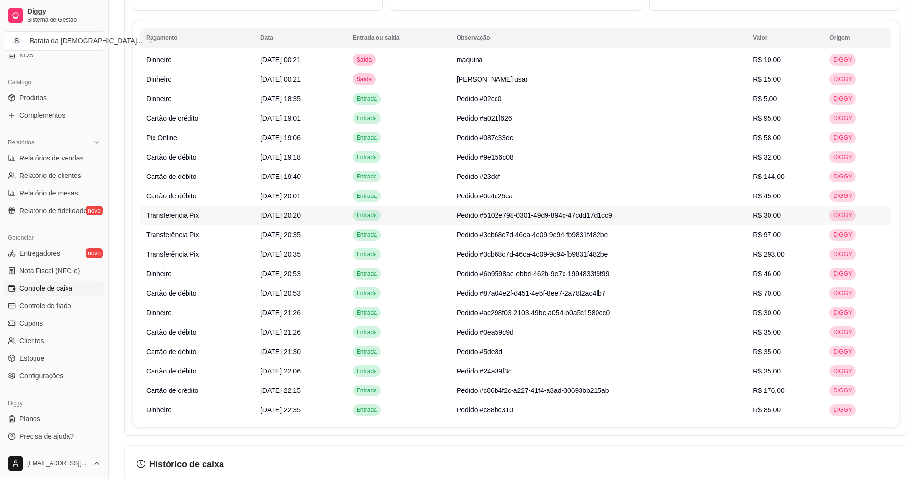
scroll to position [648, 0]
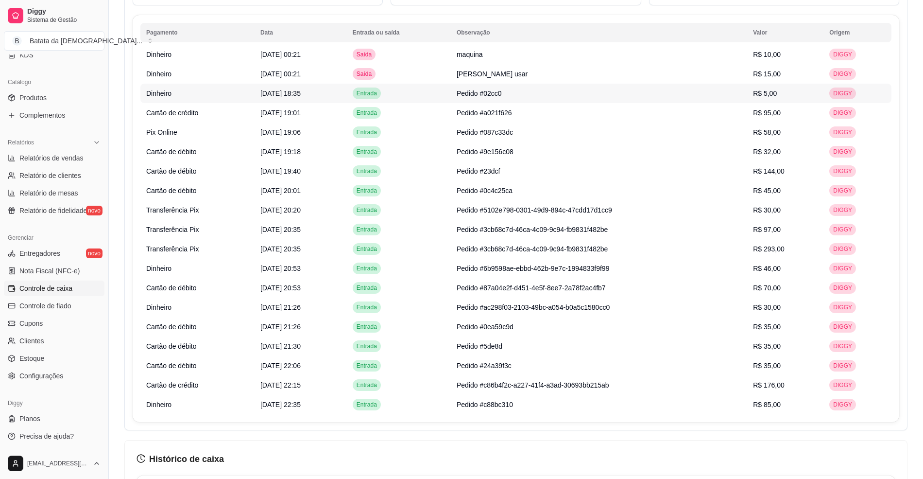
click at [427, 96] on td "Entrada" at bounding box center [399, 93] width 104 height 19
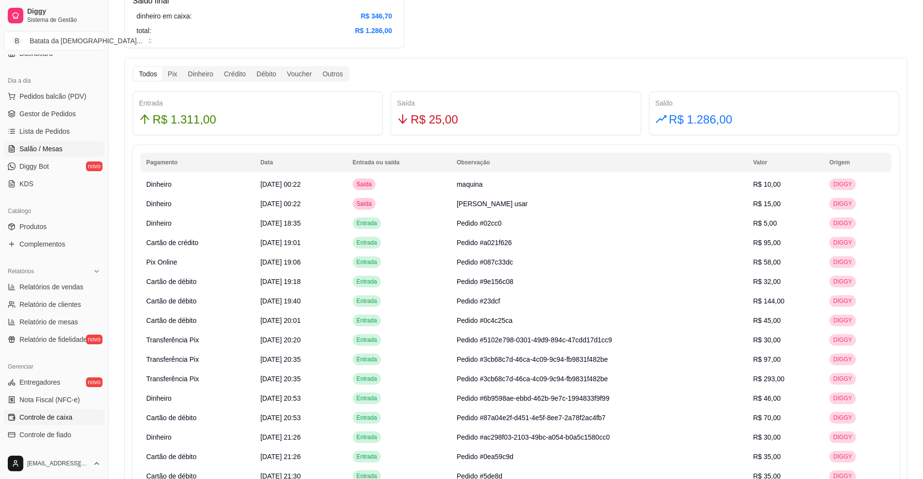
scroll to position [91, 0]
click at [58, 150] on span "Salão / Mesas" at bounding box center [40, 149] width 43 height 10
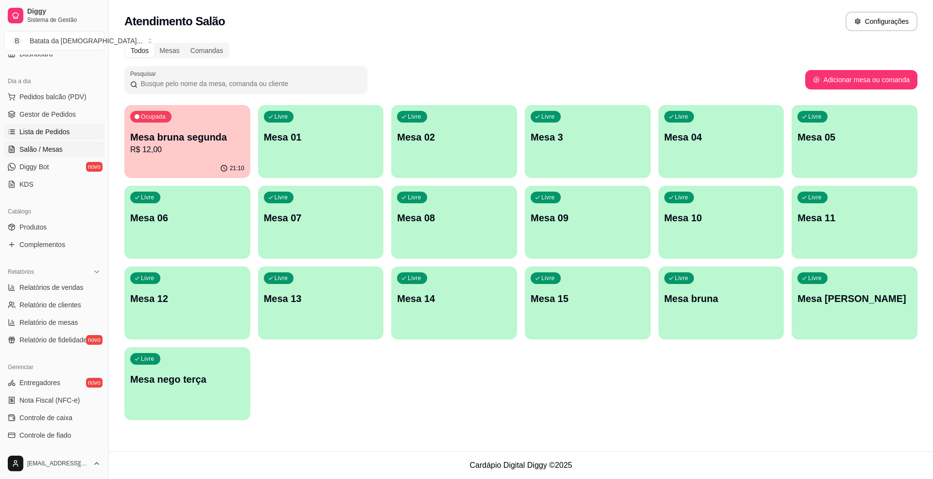
click at [61, 133] on span "Lista de Pedidos" at bounding box center [44, 132] width 51 height 10
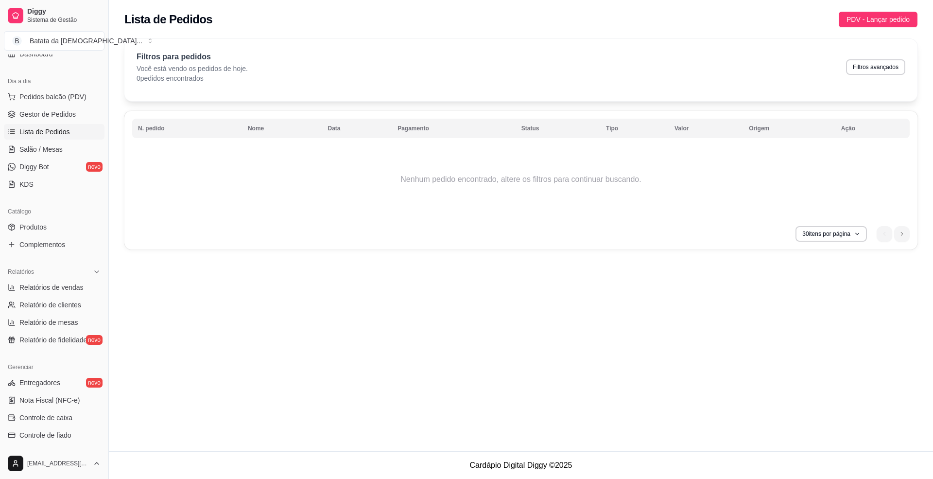
click at [878, 57] on div "Filtros para pedidos Você está vendo os pedidos de hoje. 0 pedidos encontrados …" at bounding box center [521, 67] width 769 height 32
click at [861, 68] on button "Filtros avançados" at bounding box center [875, 66] width 57 height 15
select select "0"
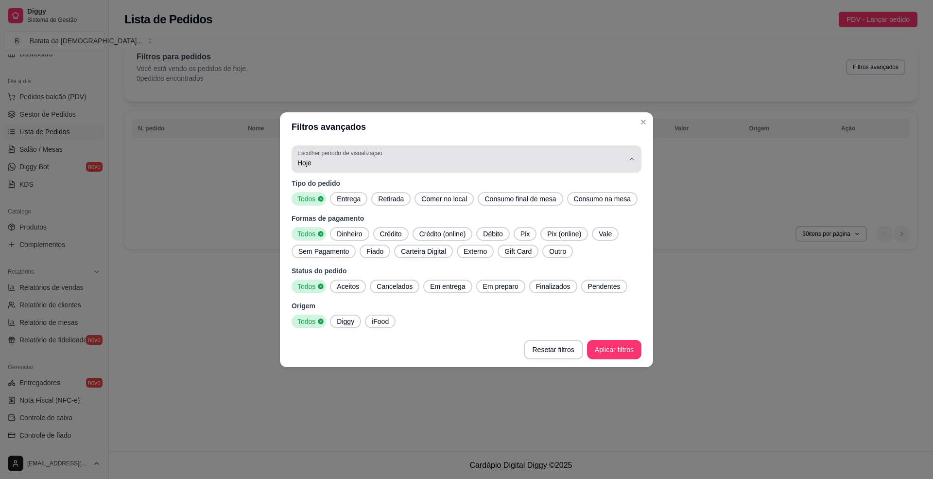
click at [503, 156] on div "Hoje" at bounding box center [460, 158] width 327 height 19
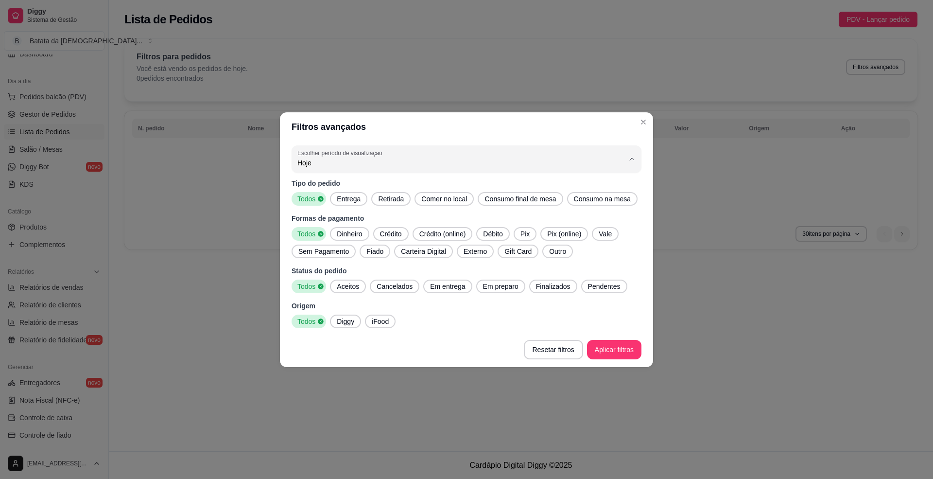
click at [453, 209] on li "Ontem" at bounding box center [466, 201] width 329 height 15
type input "1"
select select "1"
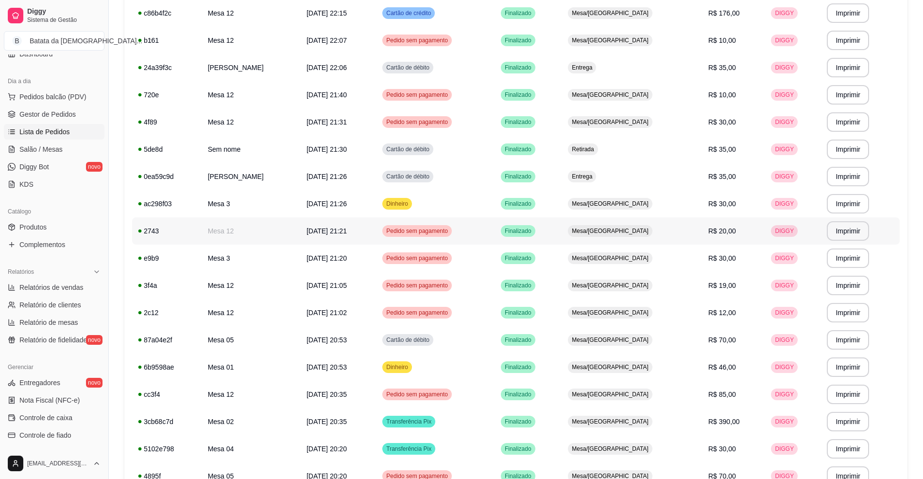
scroll to position [194, 0]
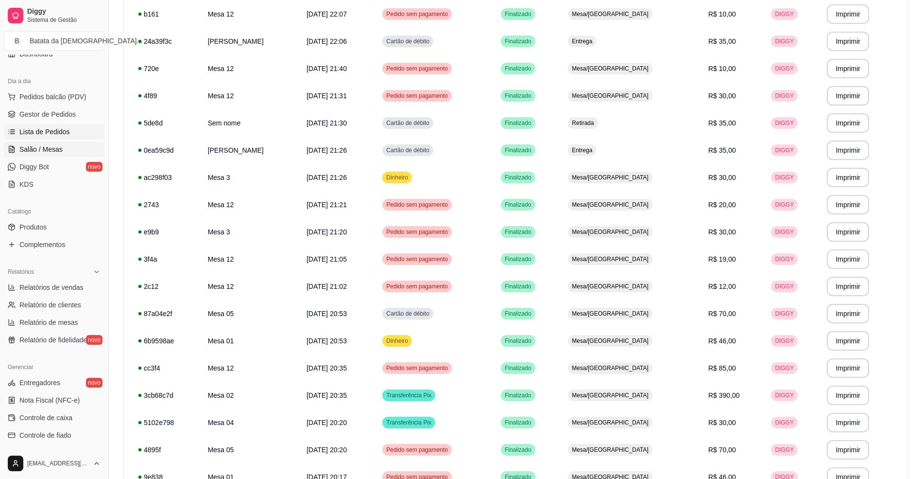
click at [59, 149] on span "Salão / Mesas" at bounding box center [40, 149] width 43 height 10
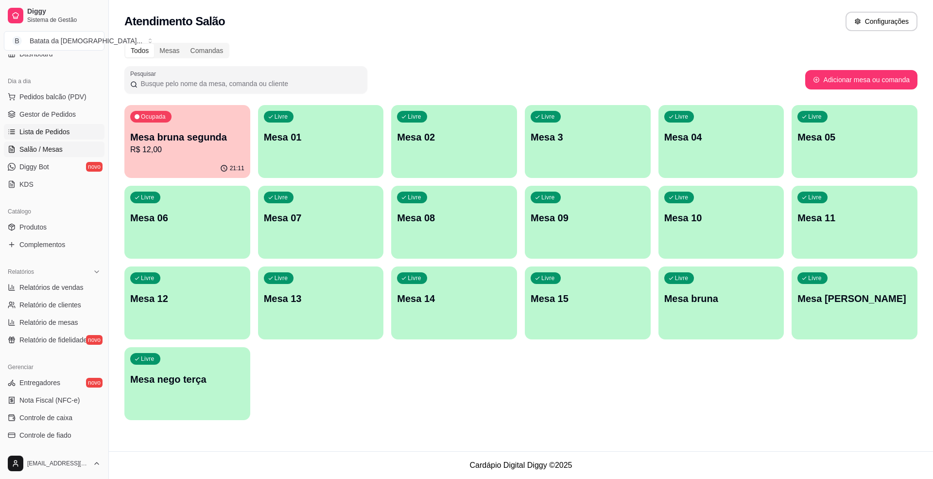
click at [63, 136] on span "Lista de Pedidos" at bounding box center [44, 132] width 51 height 10
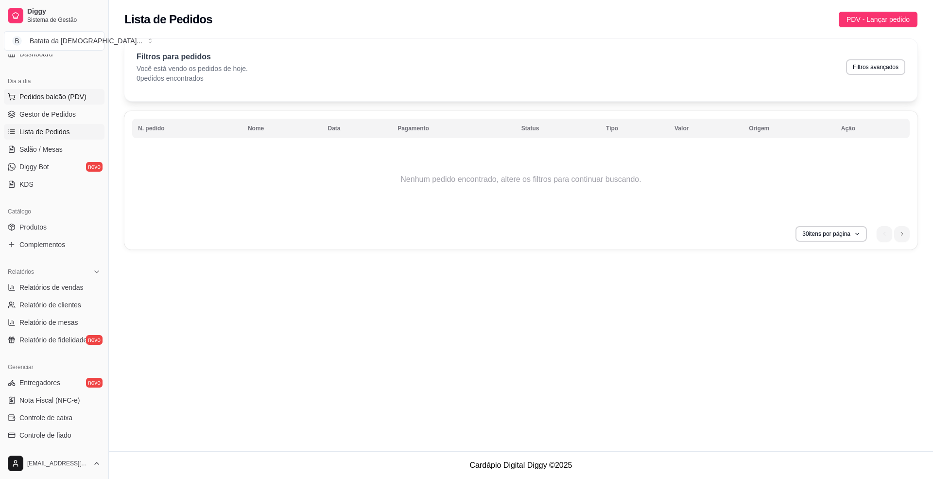
click at [57, 94] on span "Pedidos balcão (PDV)" at bounding box center [52, 97] width 67 height 10
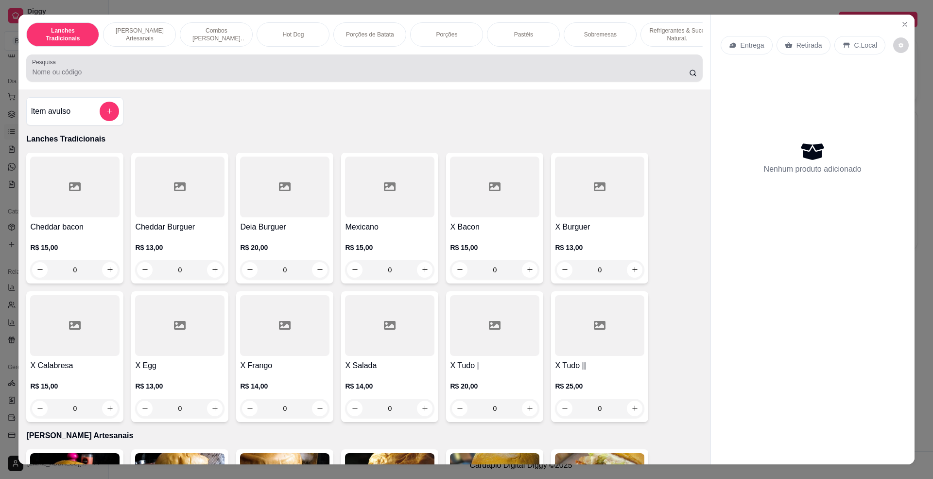
click at [273, 67] on div "Pesquisa" at bounding box center [364, 67] width 676 height 27
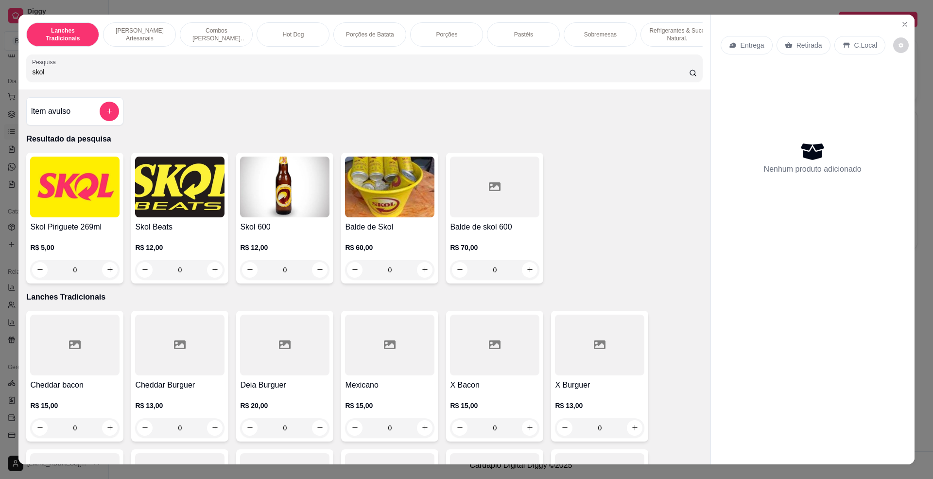
type input "skol"
click at [48, 217] on img at bounding box center [74, 186] width 89 height 61
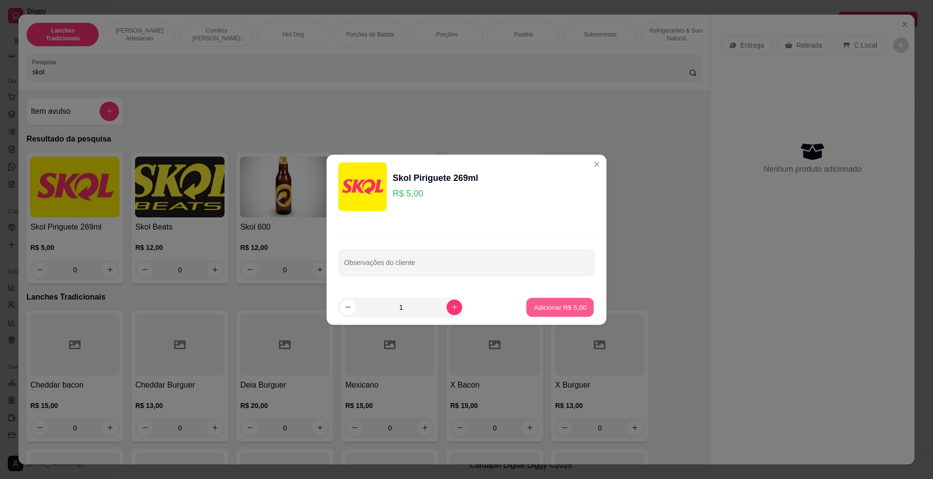
click at [554, 302] on p "Adicionar R$ 5,00" at bounding box center [560, 306] width 52 height 9
type input "1"
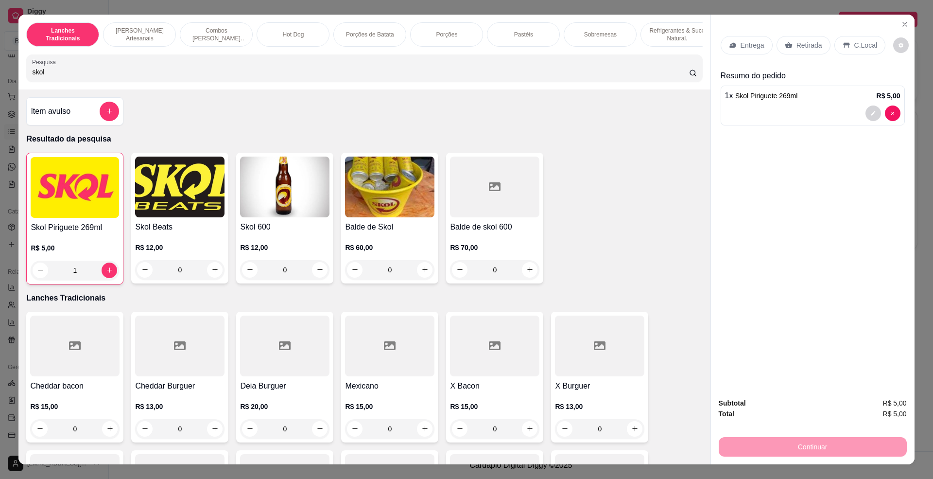
click at [860, 51] on div "C.Local" at bounding box center [859, 45] width 51 height 18
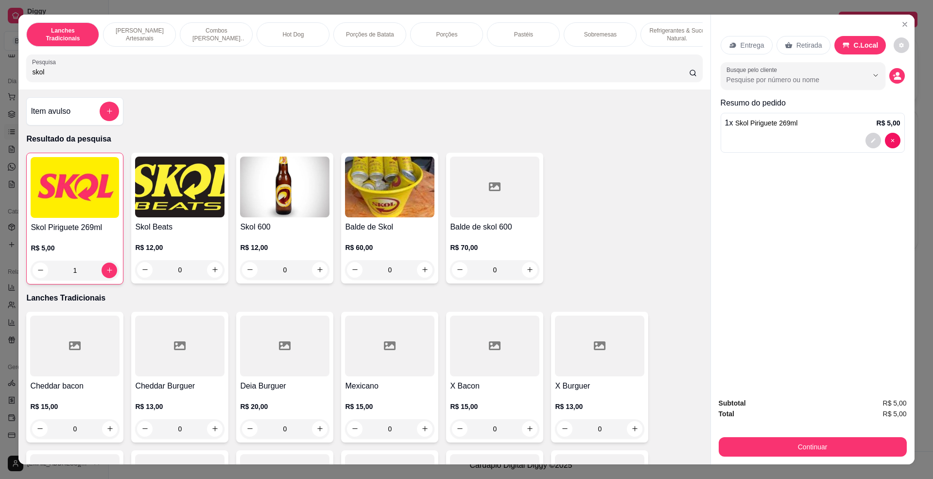
click at [805, 434] on div "Subtotal R$ 5,00 Total R$ 5,00 Continuar" at bounding box center [813, 427] width 188 height 59
click at [808, 437] on button "Continuar" at bounding box center [812, 446] width 182 height 19
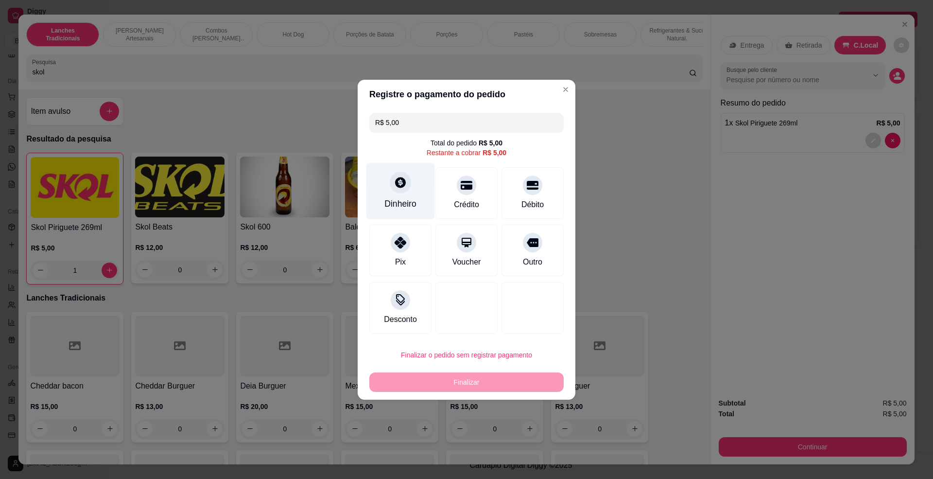
click at [404, 183] on icon at bounding box center [400, 182] width 13 height 13
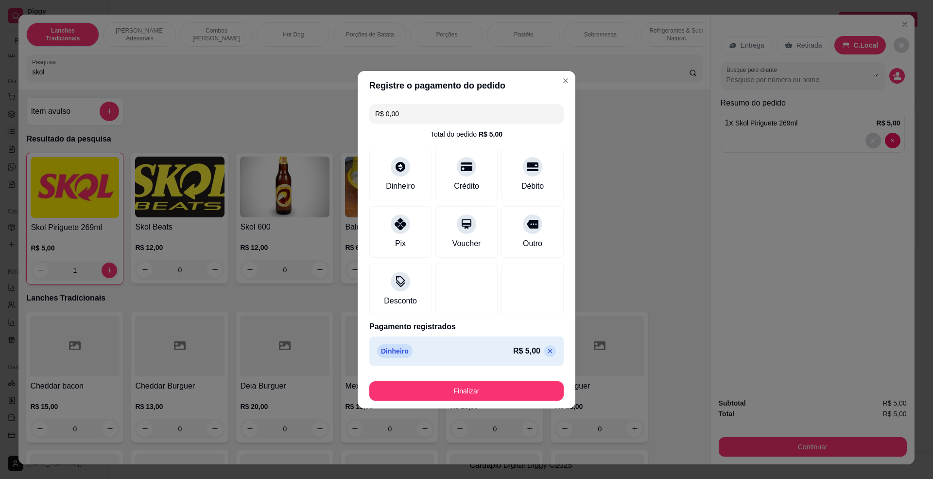
type input "R$ 0,00"
click at [487, 389] on button "Finalizar" at bounding box center [466, 390] width 189 height 19
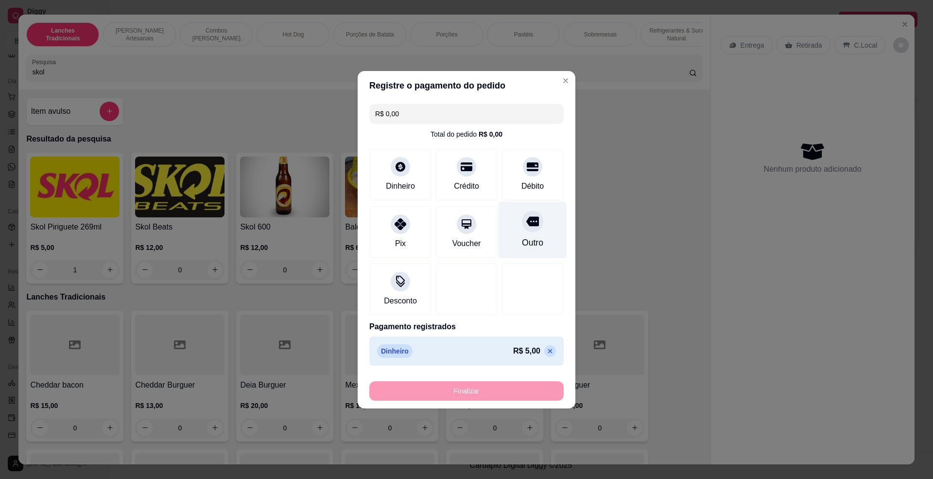
type input "0"
type input "-R$ 5,00"
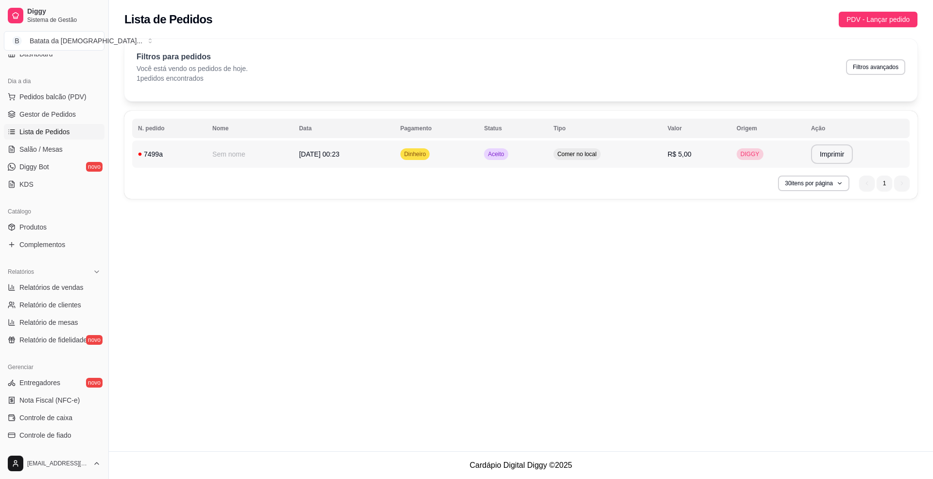
click at [548, 149] on td "Aceito" at bounding box center [512, 153] width 69 height 27
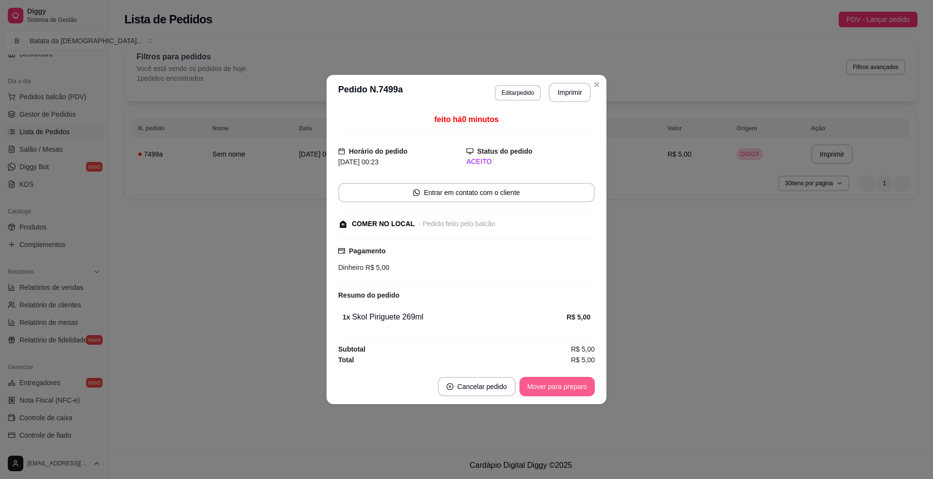
click at [534, 384] on button "Mover para preparo" at bounding box center [556, 386] width 75 height 19
click at [546, 387] on button "Mover para finalizado" at bounding box center [554, 386] width 81 height 19
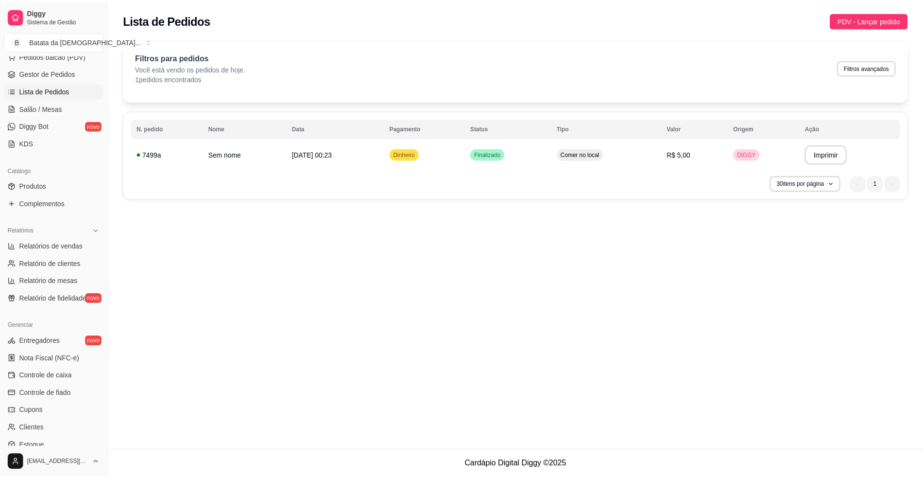
scroll to position [221, 0]
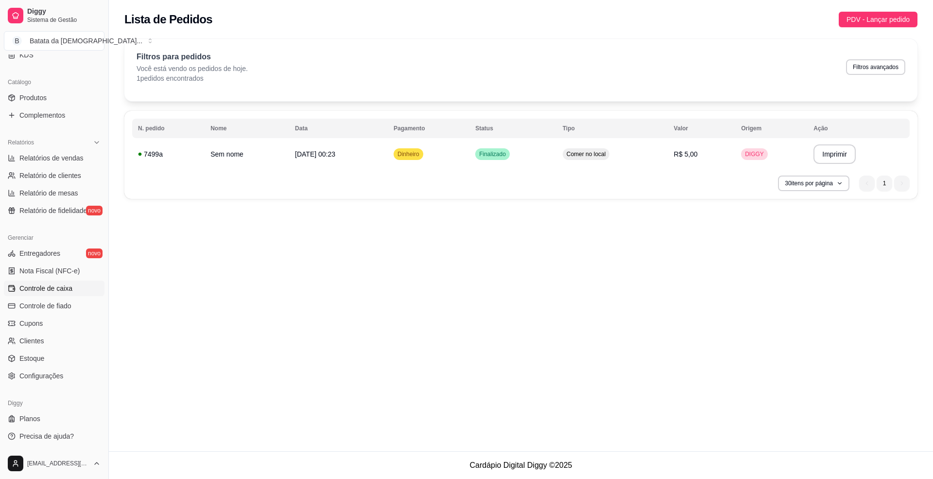
click at [60, 294] on link "Controle de caixa" at bounding box center [54, 288] width 101 height 16
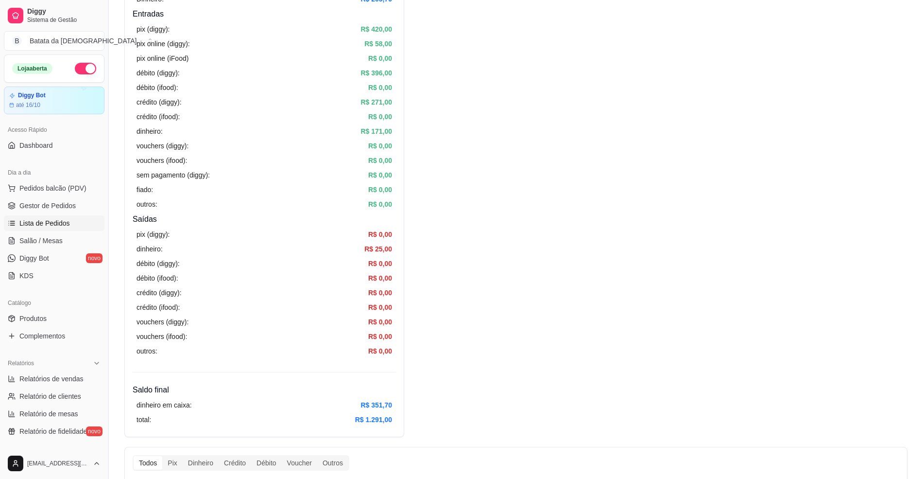
click at [64, 221] on span "Lista de Pedidos" at bounding box center [44, 223] width 51 height 10
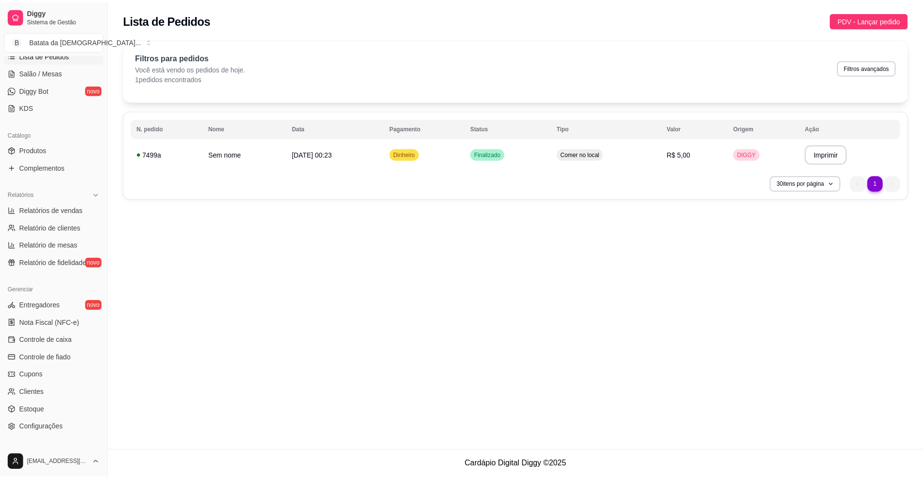
scroll to position [194, 0]
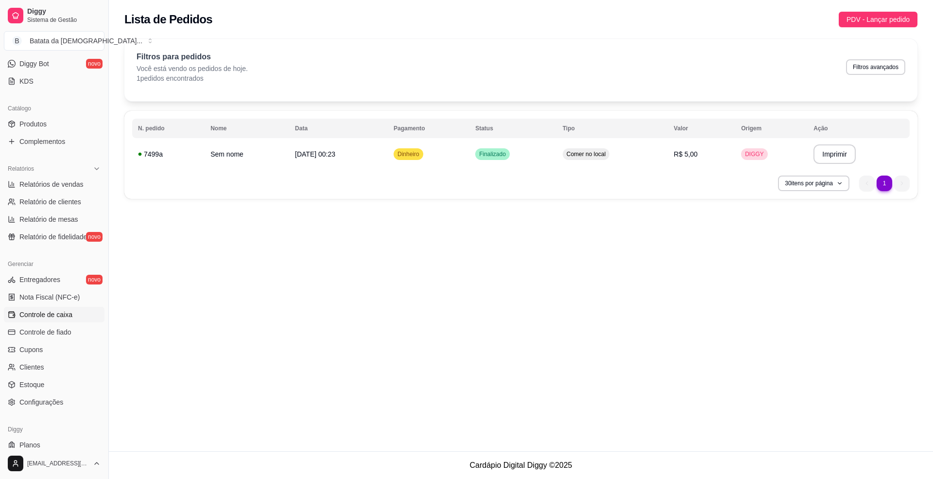
click at [53, 314] on span "Controle de caixa" at bounding box center [45, 315] width 53 height 10
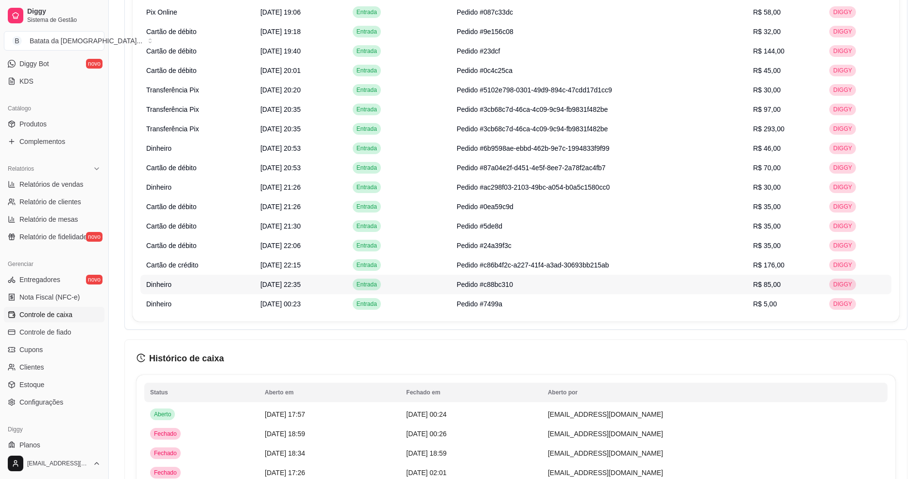
scroll to position [712, 0]
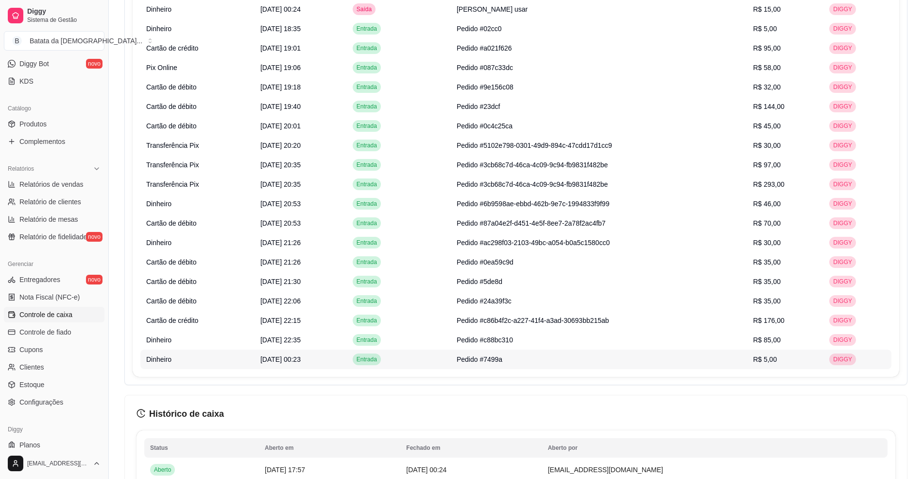
click at [774, 359] on span "R$ 5,00" at bounding box center [765, 359] width 24 height 8
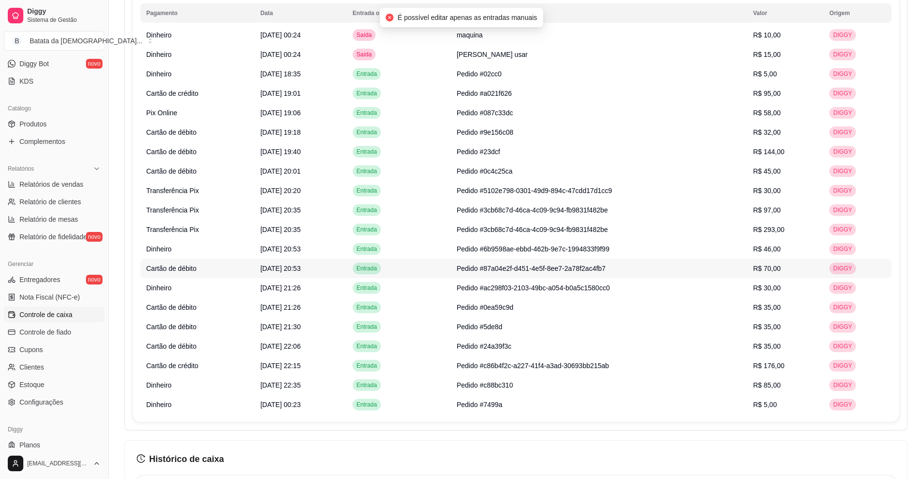
scroll to position [648, 0]
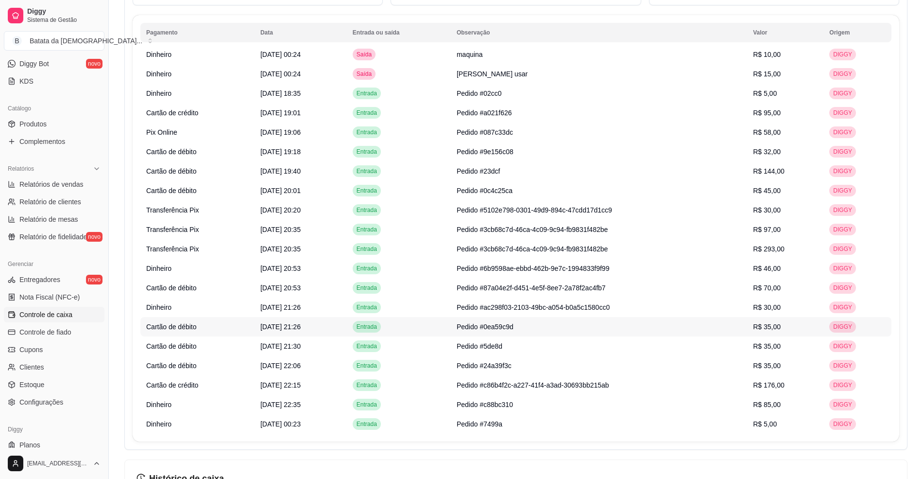
click at [451, 325] on td "Entrada" at bounding box center [399, 326] width 104 height 19
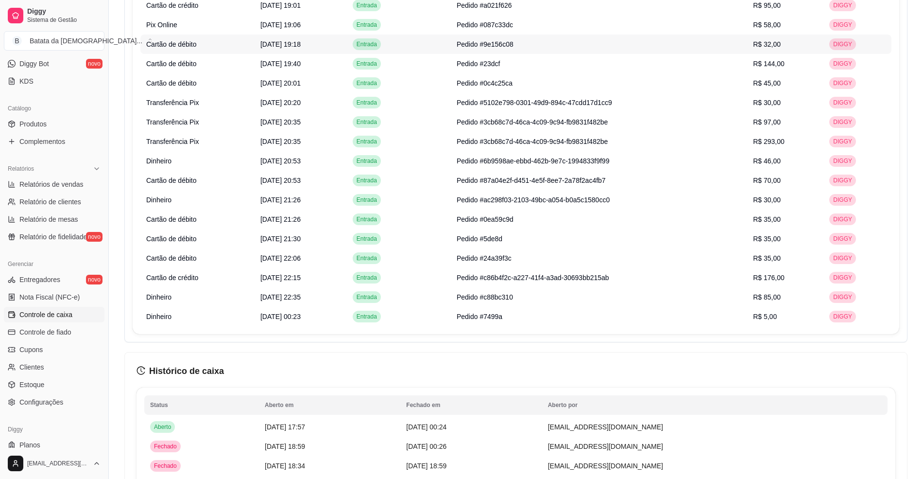
scroll to position [778, 0]
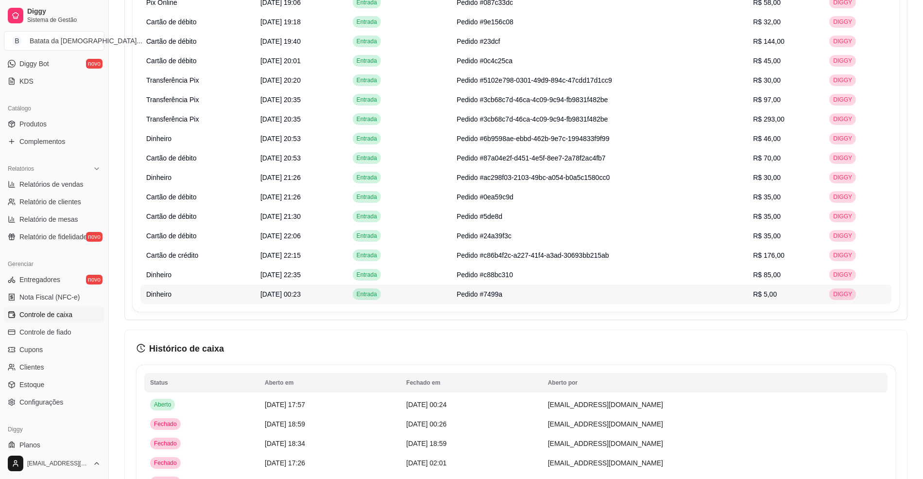
click at [570, 300] on td "Pedido #7499a" at bounding box center [599, 293] width 296 height 19
click at [262, 181] on span "[DATE] 21:26" at bounding box center [280, 177] width 40 height 8
click at [253, 308] on div "Pagamento Data Entrada ou saída Observação Valor Origem Dinheiro [DATE] 00:24 S…" at bounding box center [516, 98] width 767 height 426
click at [251, 294] on td "Dinheiro" at bounding box center [197, 293] width 114 height 19
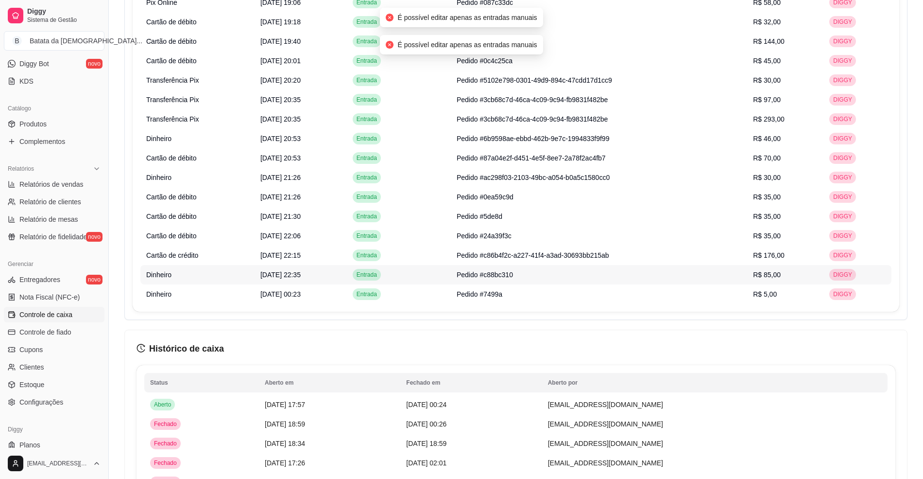
click at [255, 275] on td "[DATE] 22:35" at bounding box center [301, 274] width 92 height 19
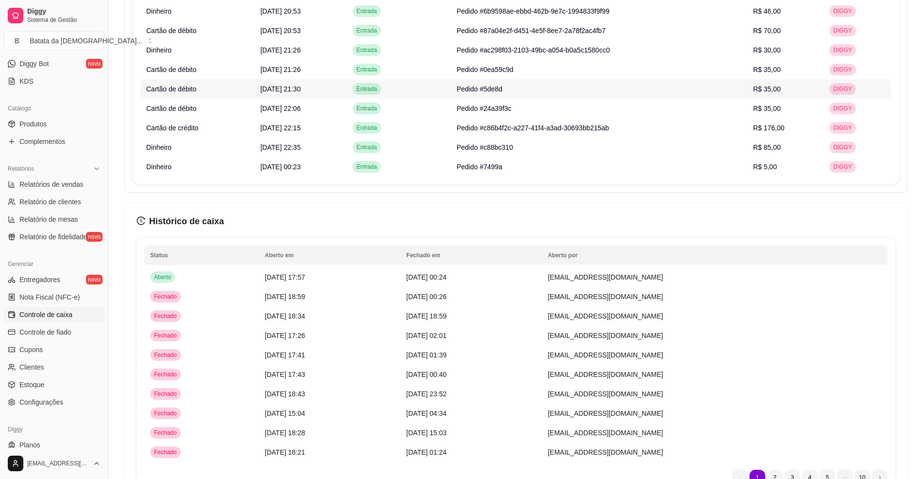
scroll to position [972, 0]
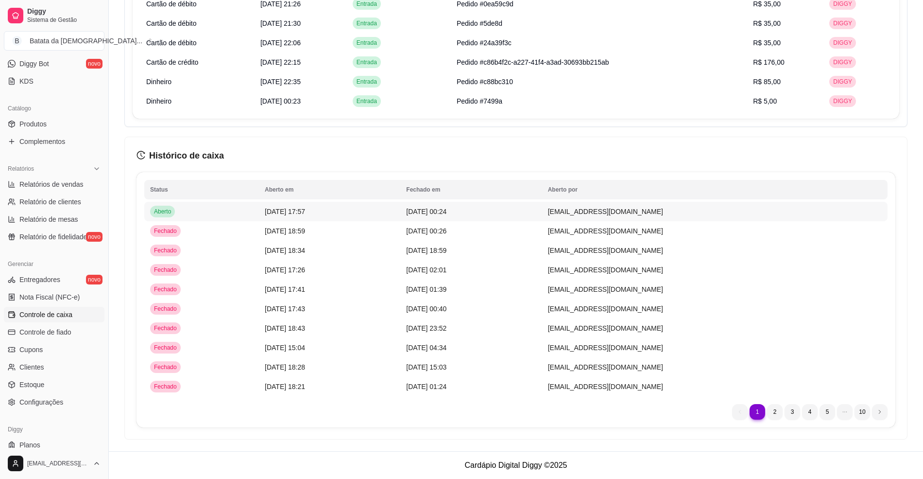
click at [512, 214] on td "[DATE] 00:24" at bounding box center [470, 211] width 141 height 19
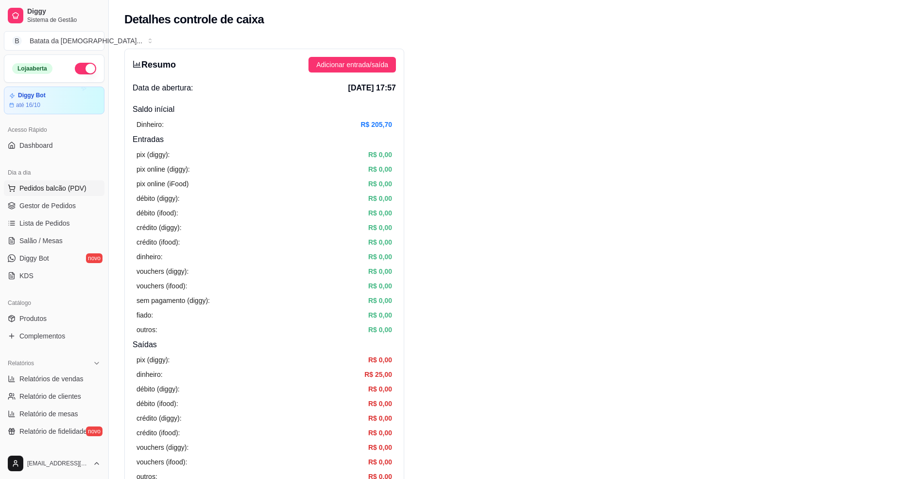
click at [68, 186] on span "Pedidos balcão (PDV)" at bounding box center [52, 188] width 67 height 10
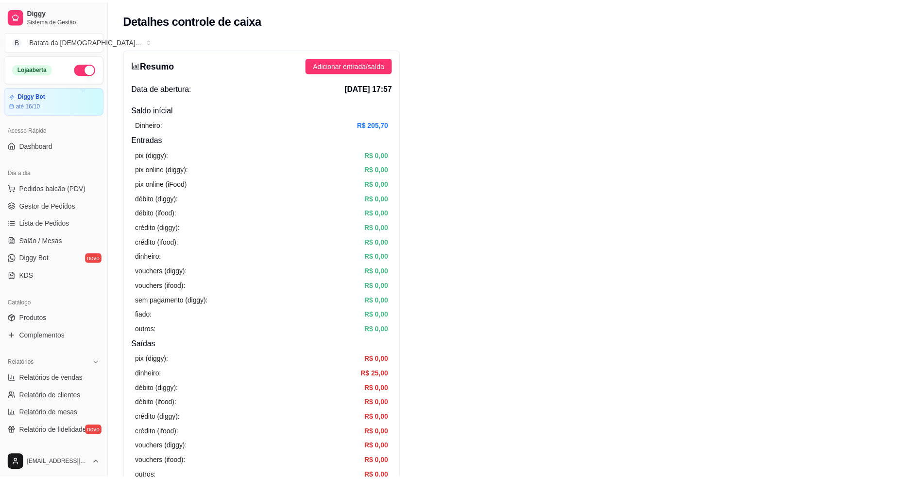
scroll to position [129, 0]
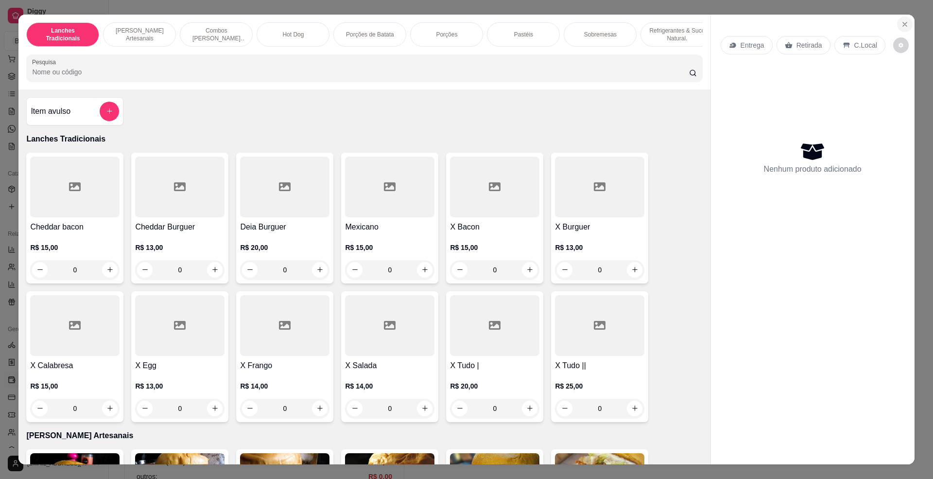
click at [907, 26] on button "Close" at bounding box center [905, 25] width 16 height 16
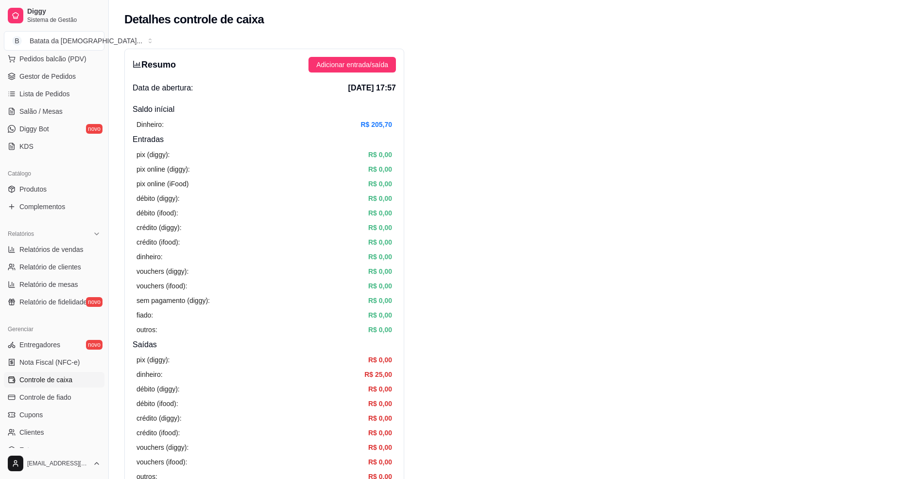
scroll to position [305, 0]
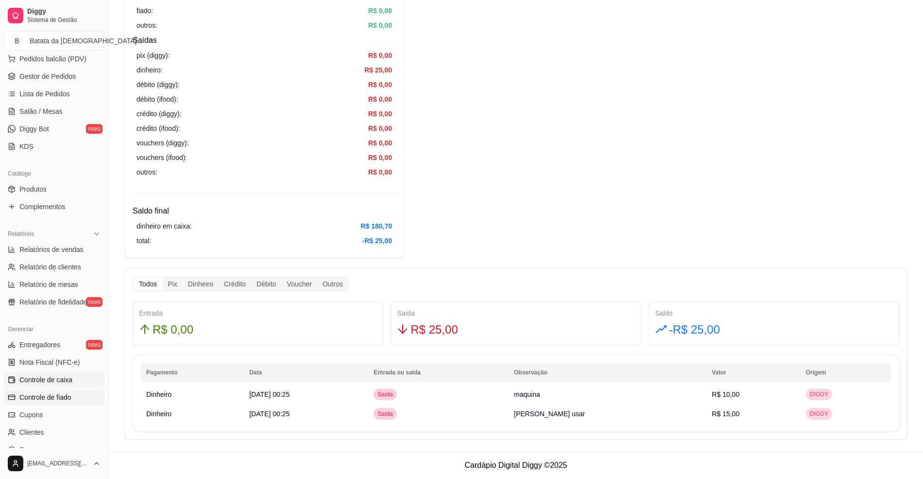
click at [74, 394] on link "Controle de fiado" at bounding box center [54, 397] width 101 height 16
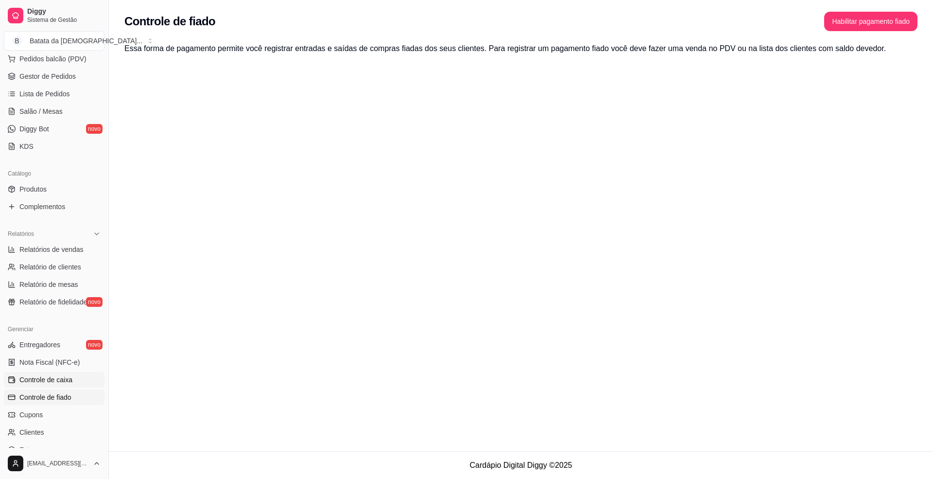
click at [72, 381] on link "Controle de caixa" at bounding box center [54, 380] width 101 height 16
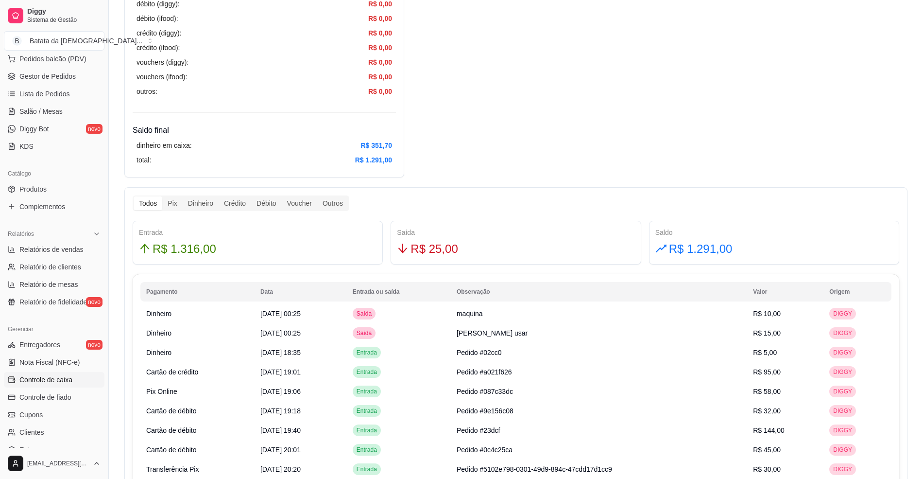
scroll to position [453, 0]
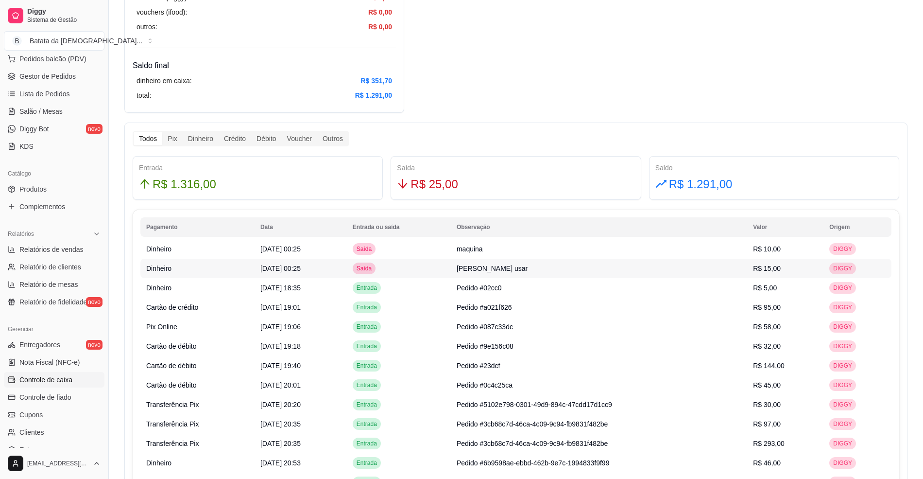
click at [577, 270] on td "[PERSON_NAME] usar" at bounding box center [599, 268] width 296 height 19
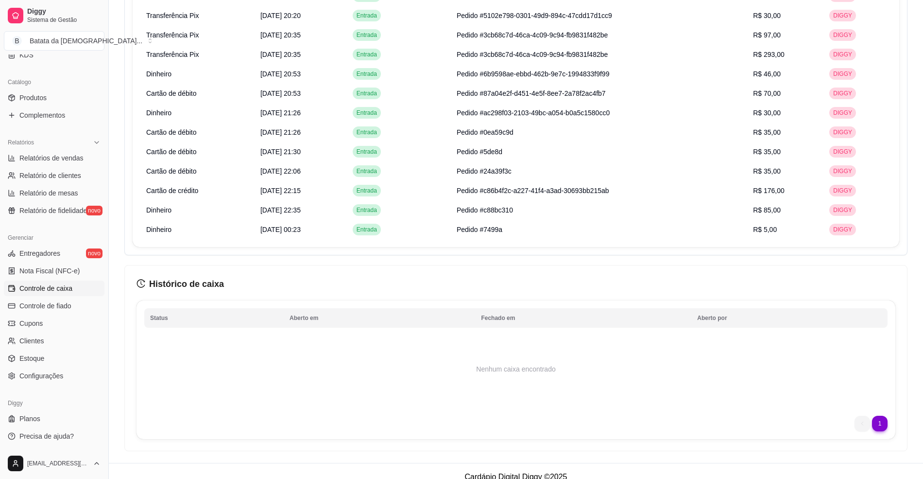
scroll to position [778, 0]
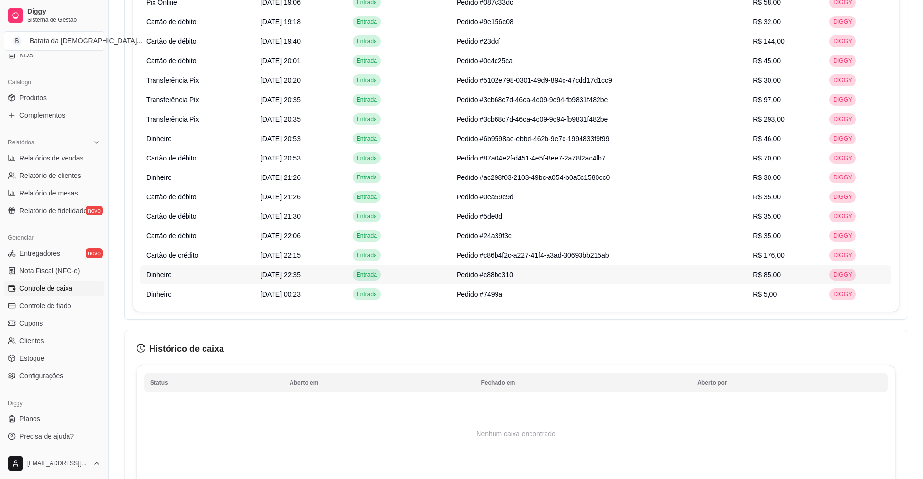
click at [772, 277] on span "R$ 85,00" at bounding box center [767, 275] width 28 height 8
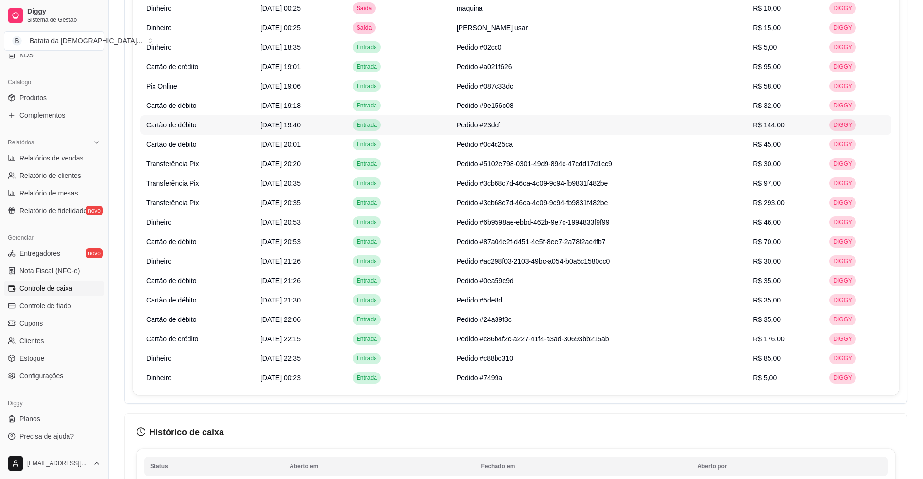
scroll to position [712, 0]
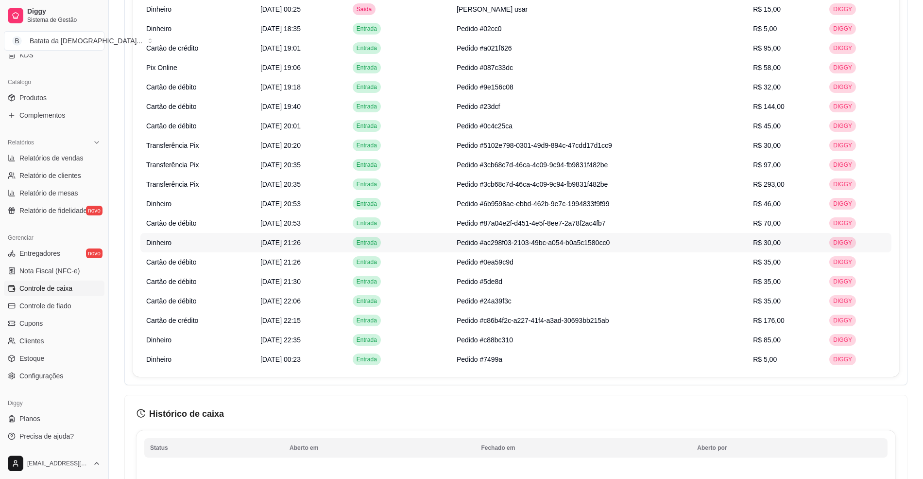
click at [740, 241] on td "Pedido #ac298f03-2103-49bc-a054-b0a5c1580cc0" at bounding box center [599, 242] width 296 height 19
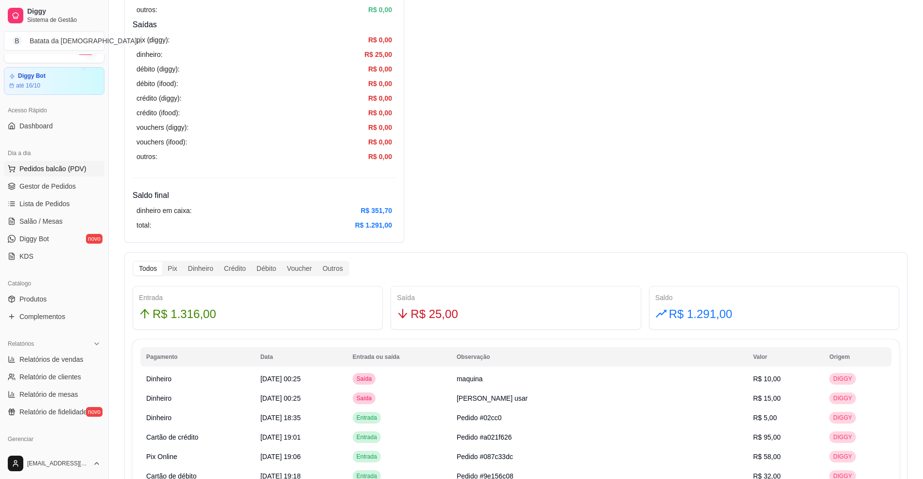
scroll to position [0, 0]
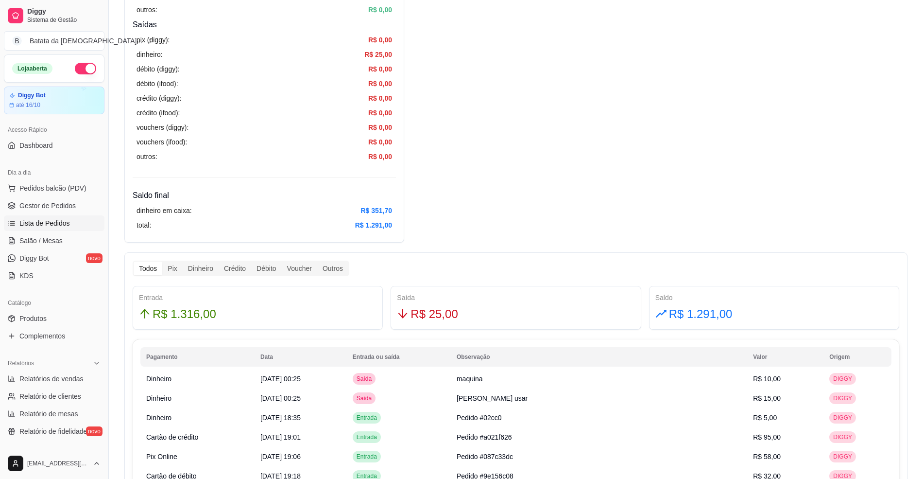
click at [73, 218] on link "Lista de Pedidos" at bounding box center [54, 223] width 101 height 16
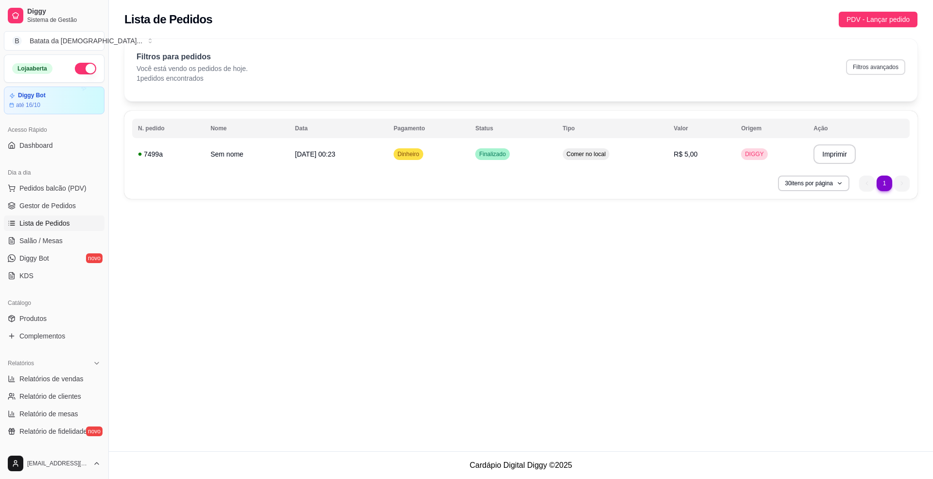
click at [868, 67] on button "Filtros avançados" at bounding box center [875, 67] width 59 height 16
select select "0"
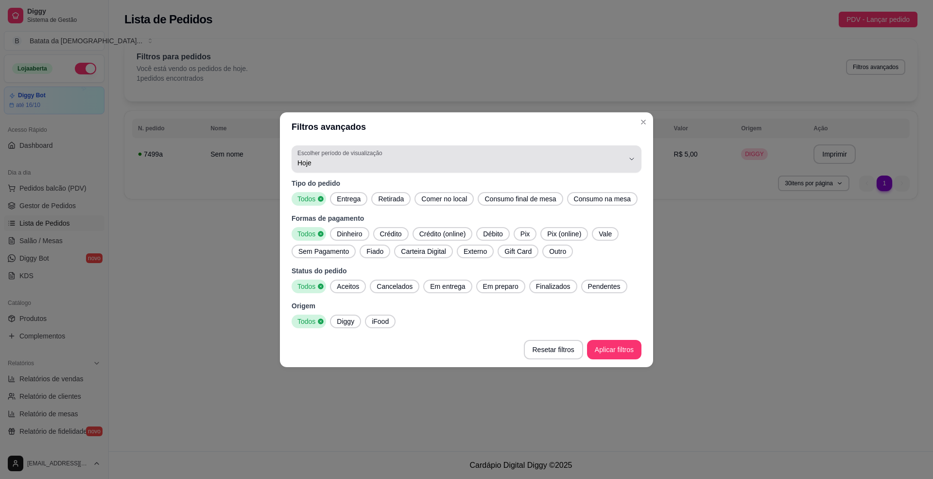
click at [453, 159] on span "Hoje" at bounding box center [460, 163] width 327 height 10
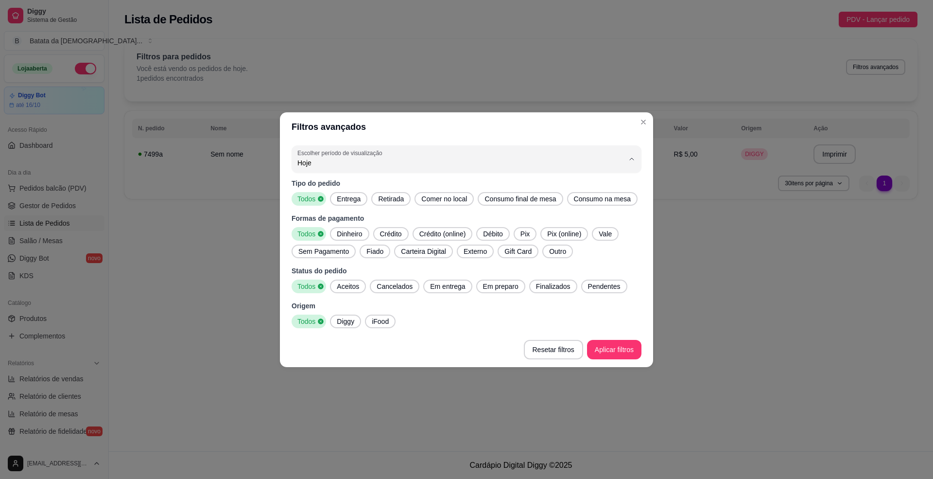
click at [432, 199] on span "Ontem" at bounding box center [461, 201] width 311 height 9
type input "1"
select select "1"
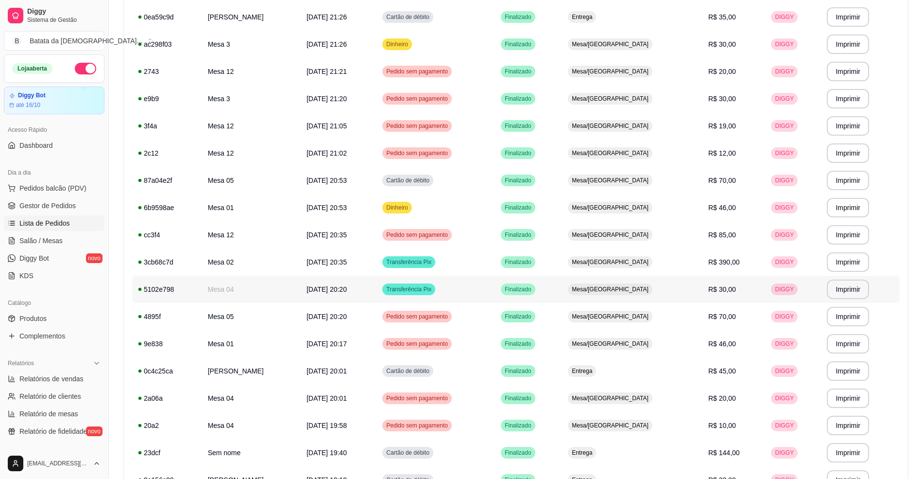
scroll to position [354, 0]
click at [480, 201] on td "Dinheiro" at bounding box center [436, 207] width 119 height 27
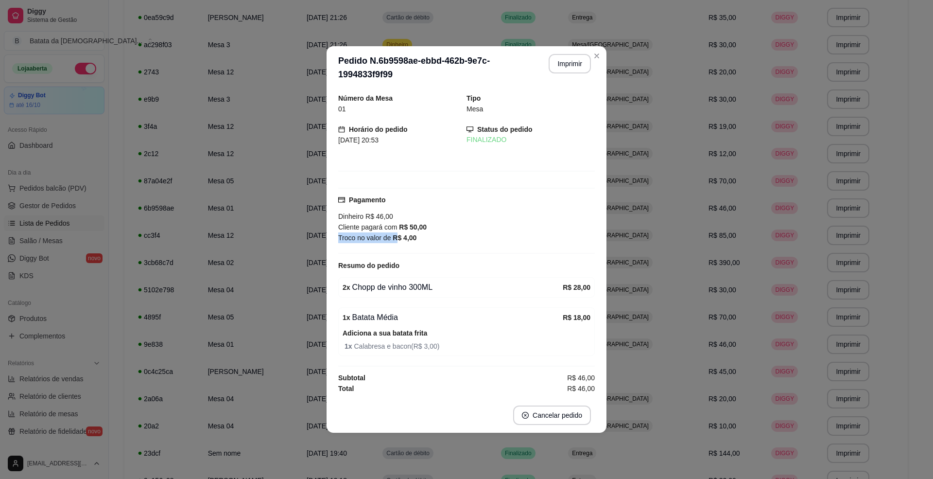
drag, startPoint x: 430, startPoint y: 228, endPoint x: 516, endPoint y: 203, distance: 89.3
click at [407, 231] on div "Dinheiro R$ 46,00 Cliente pagará com R$ 50,00 Troco no valor de R$ 4,00" at bounding box center [466, 227] width 257 height 32
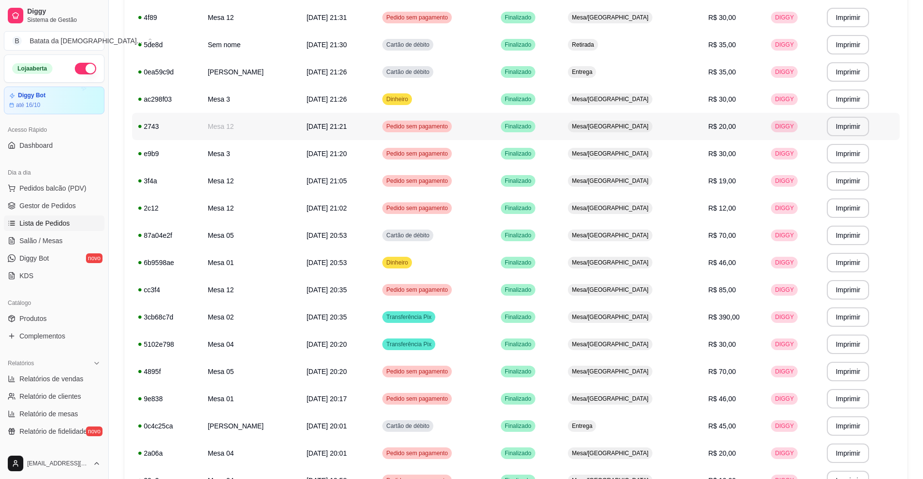
scroll to position [290, 0]
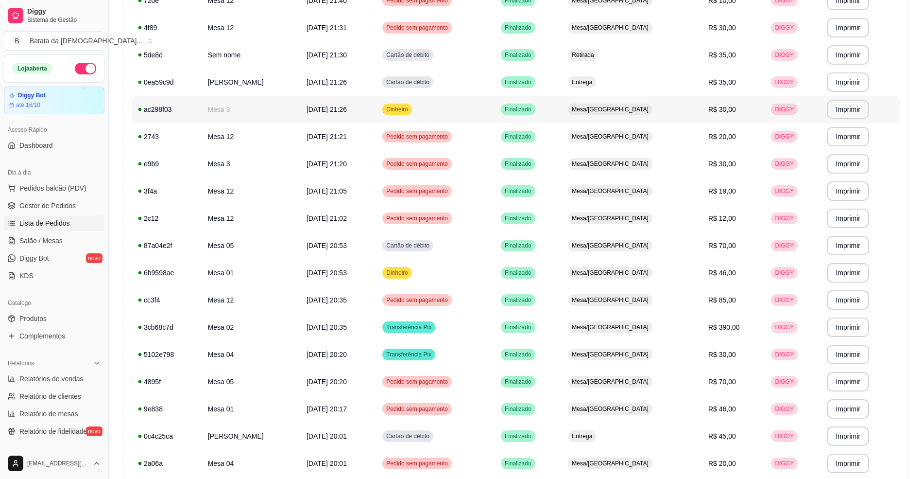
click at [562, 121] on td "Finalizado" at bounding box center [528, 109] width 67 height 27
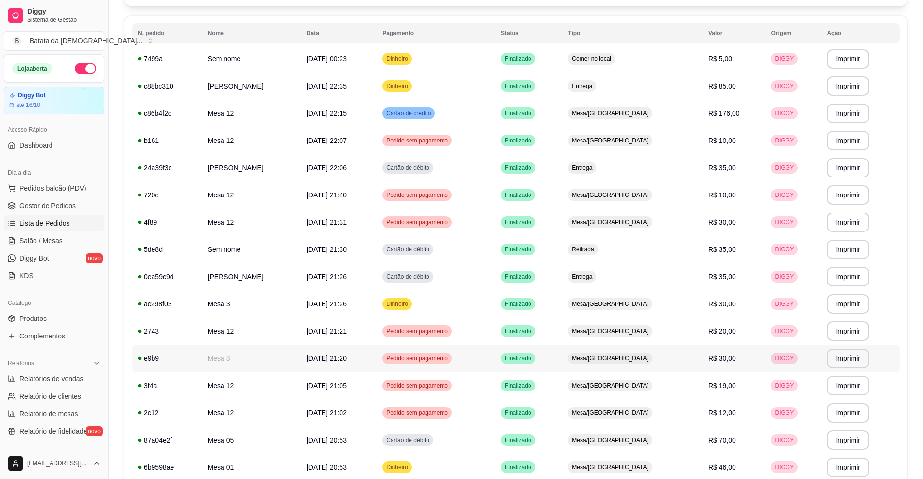
scroll to position [30, 0]
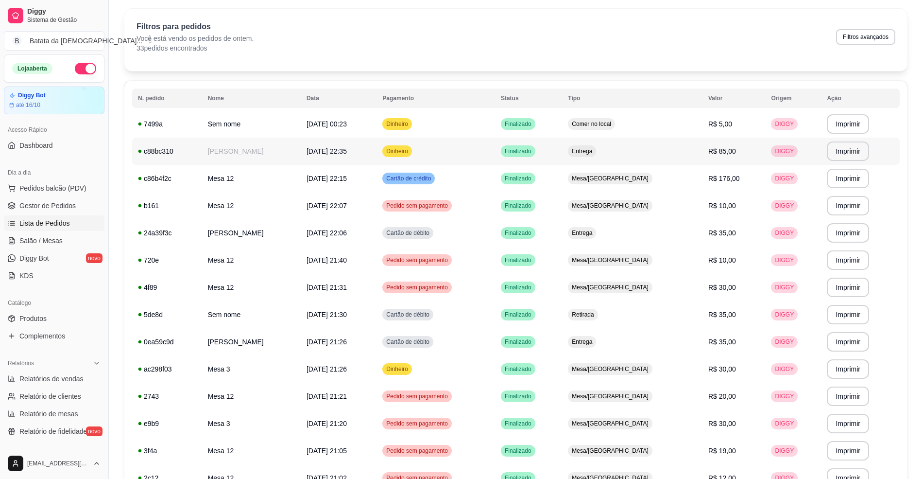
click at [562, 151] on td "Finalizado" at bounding box center [528, 151] width 67 height 27
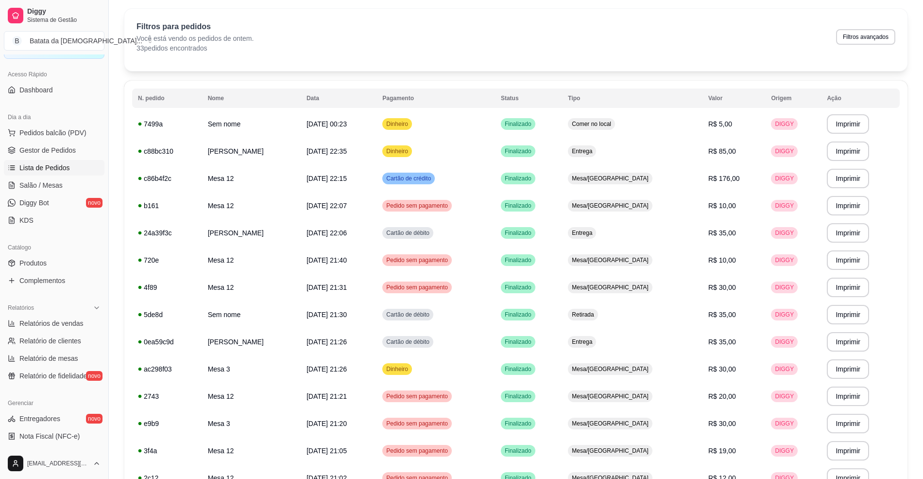
scroll to position [129, 0]
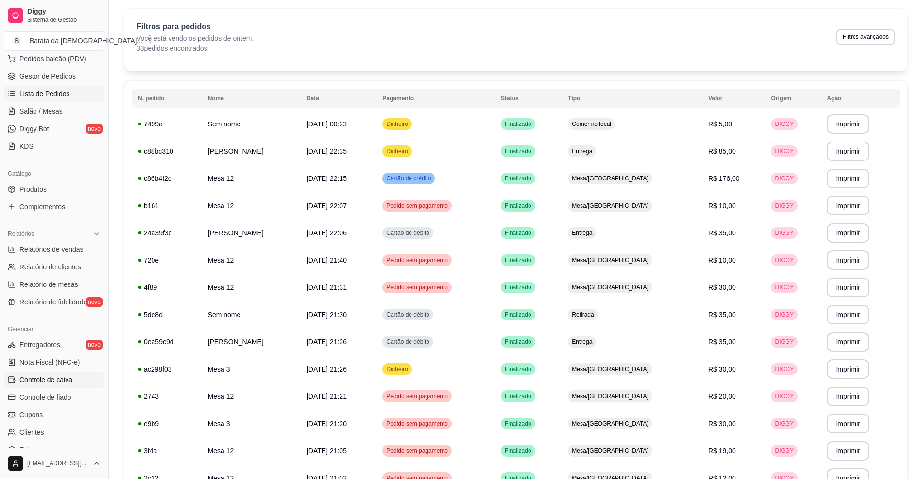
click at [28, 378] on span "Controle de caixa" at bounding box center [45, 380] width 53 height 10
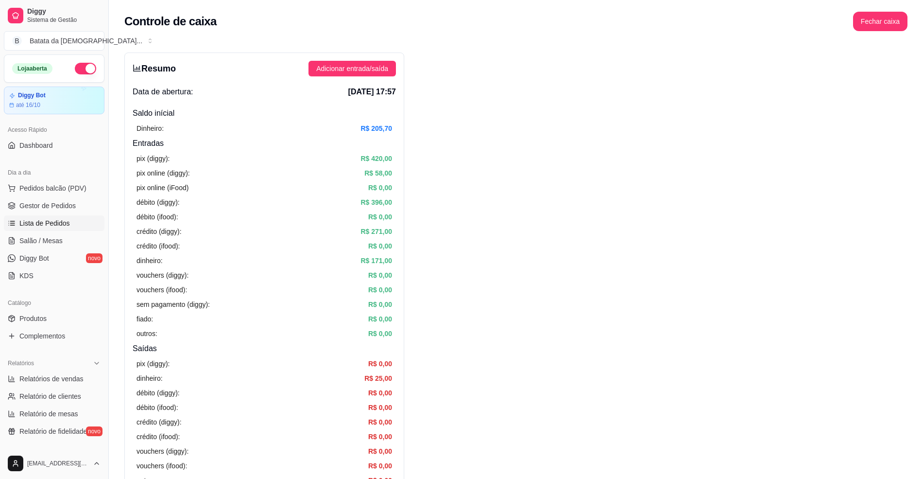
click at [39, 225] on span "Lista de Pedidos" at bounding box center [44, 223] width 51 height 10
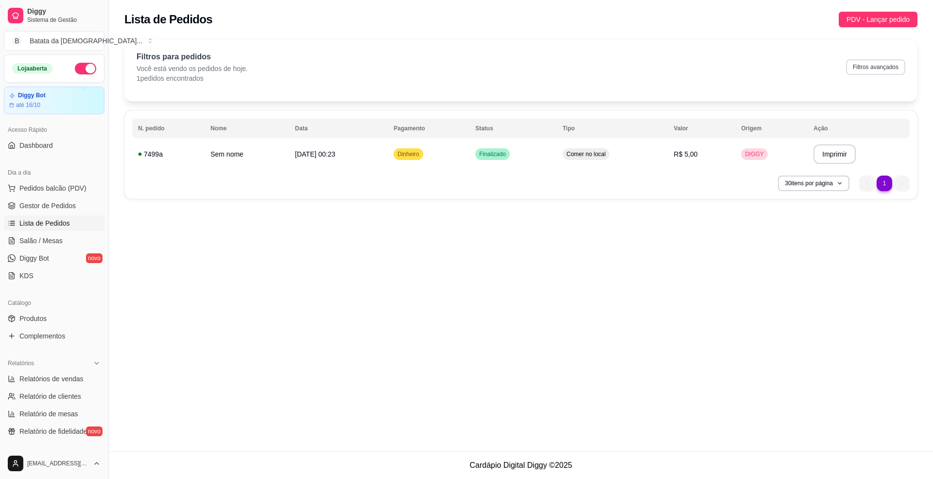
click at [888, 63] on button "Filtros avançados" at bounding box center [875, 67] width 59 height 16
select select "0"
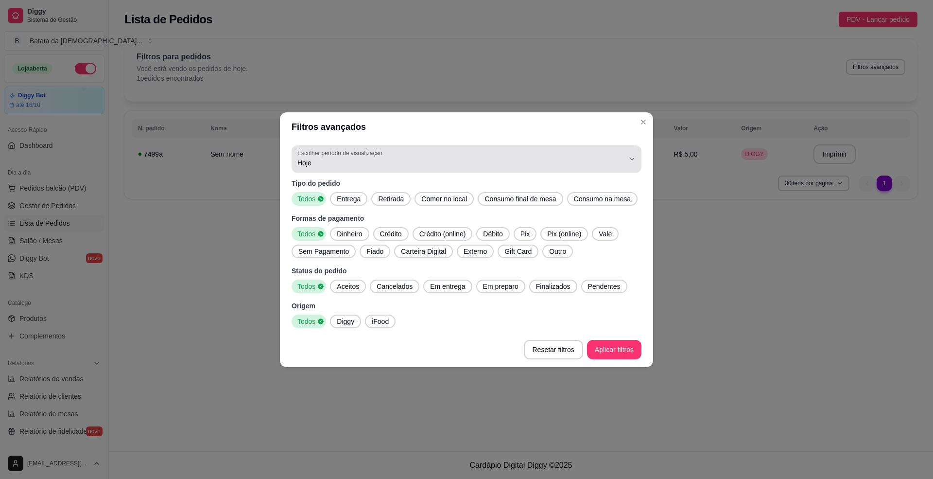
click at [571, 160] on span "Hoje" at bounding box center [460, 163] width 327 height 10
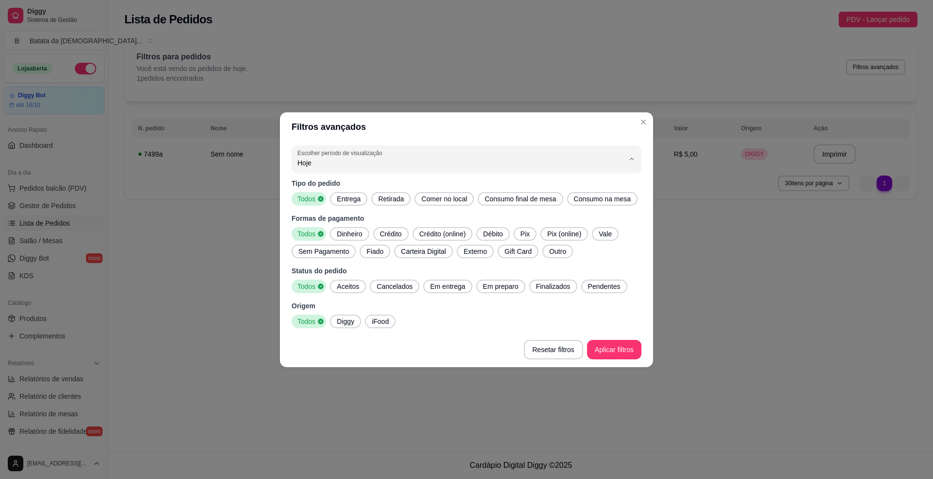
click at [506, 206] on span "Ontem" at bounding box center [461, 201] width 311 height 9
type input "1"
select select "1"
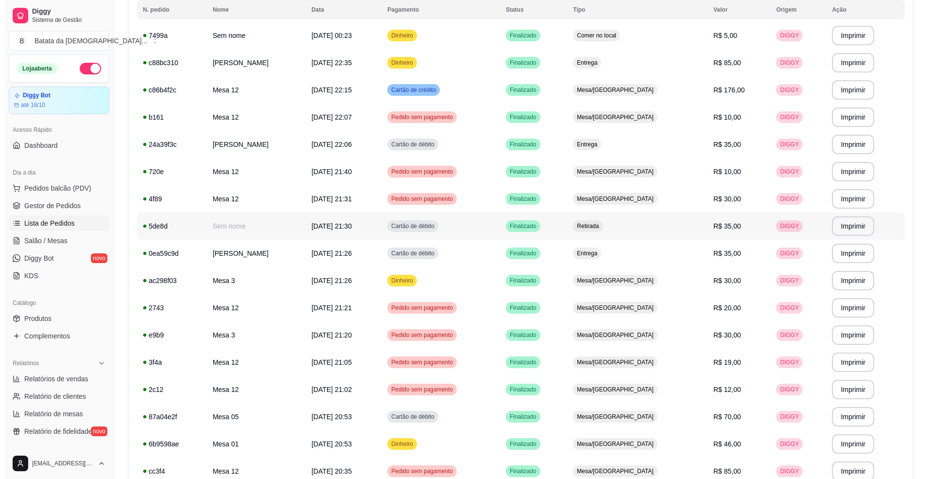
scroll to position [95, 0]
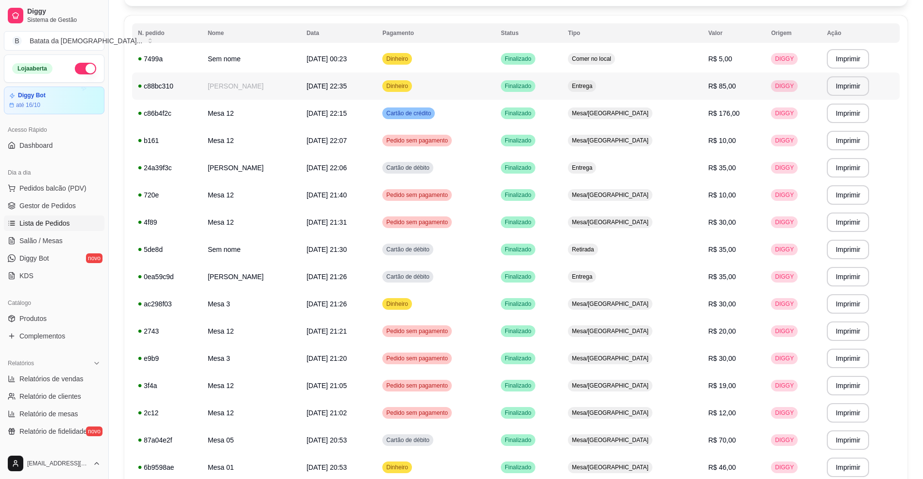
click at [377, 81] on td "[DATE] 22:35" at bounding box center [339, 85] width 76 height 27
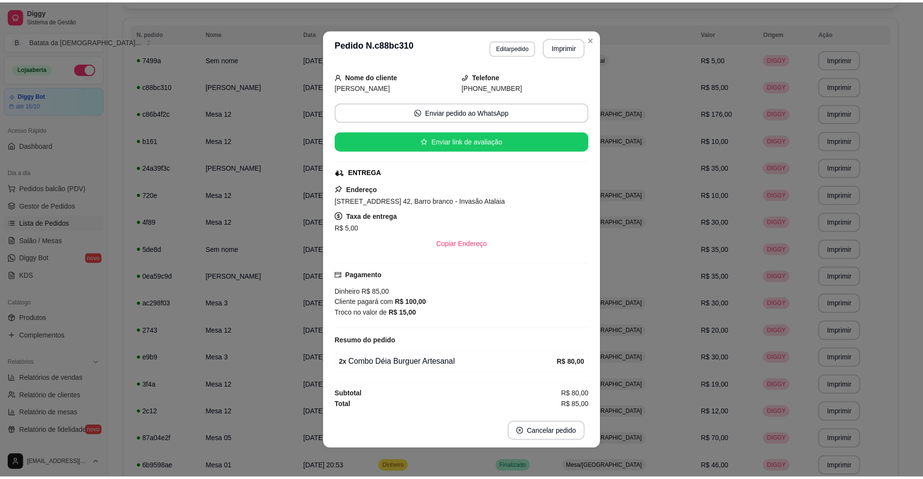
scroll to position [2, 0]
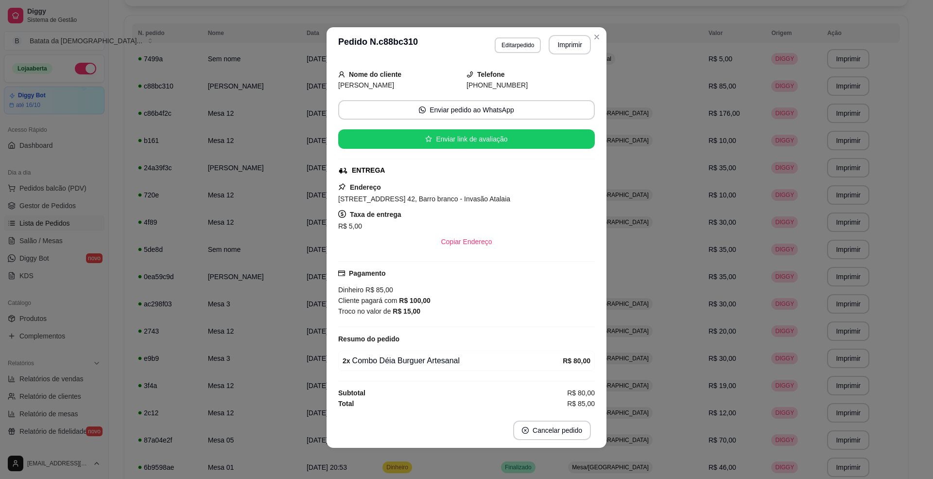
click at [400, 315] on div "Pagamento Dinheiro R$ 85,00 Cliente pagará com R$ 100,00 Troco no valor de R$ 1…" at bounding box center [466, 294] width 257 height 66
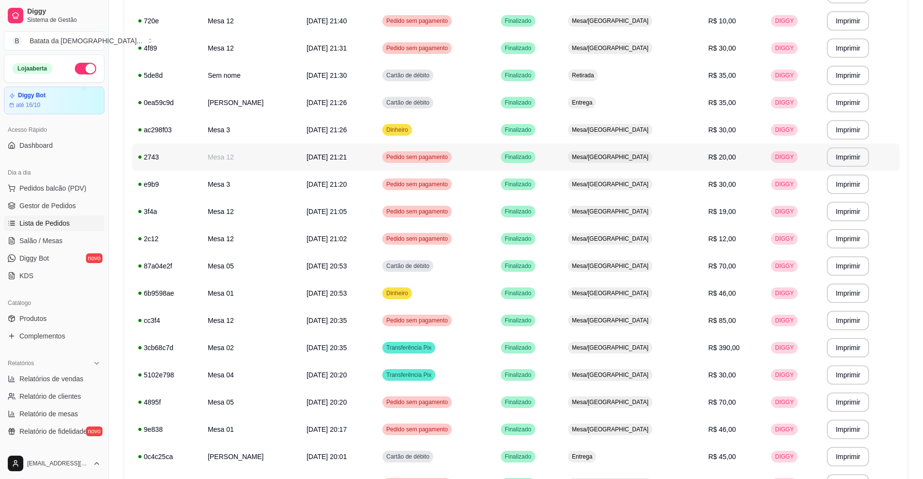
scroll to position [290, 0]
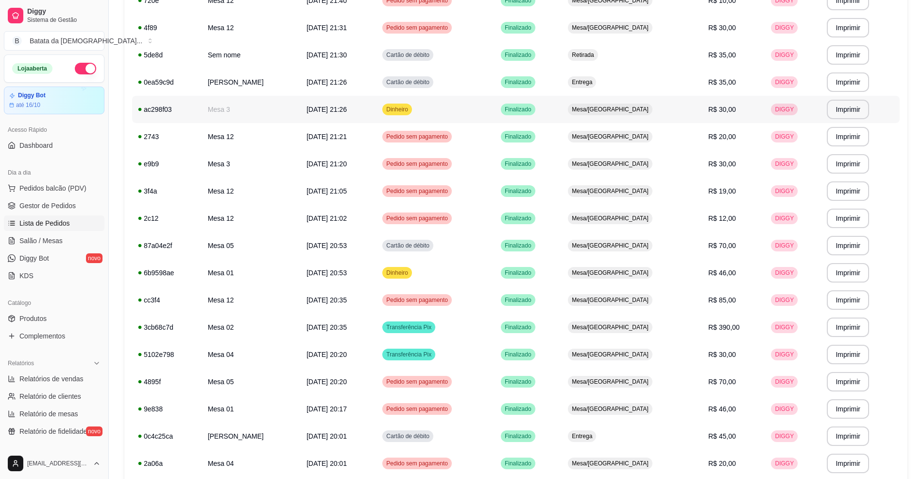
click at [534, 113] on span "Finalizado" at bounding box center [518, 109] width 31 height 8
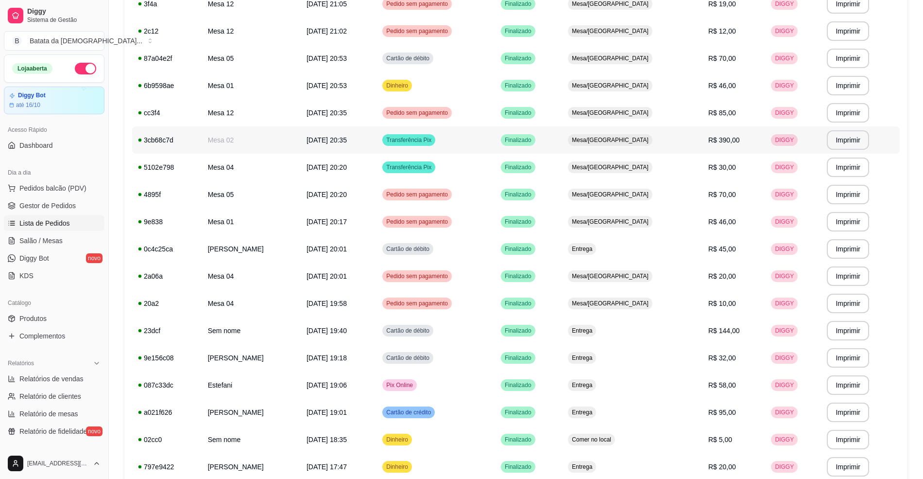
scroll to position [484, 0]
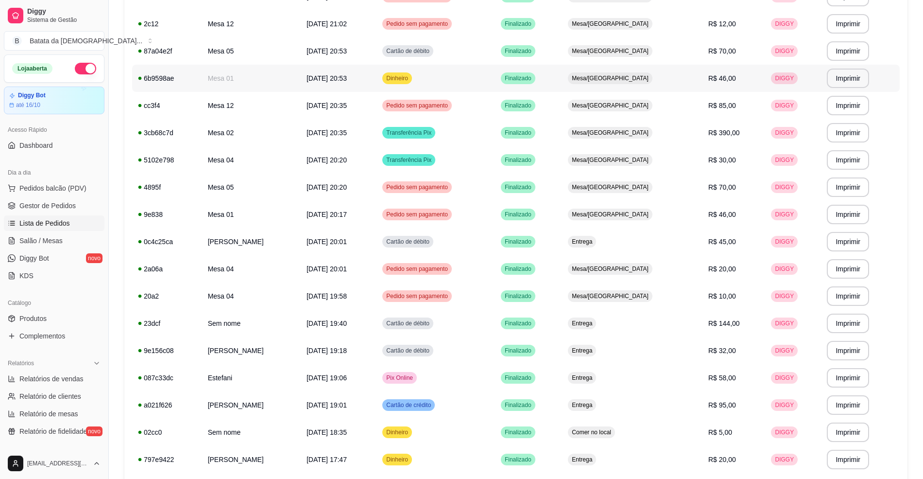
click at [534, 78] on span "Finalizado" at bounding box center [518, 78] width 31 height 8
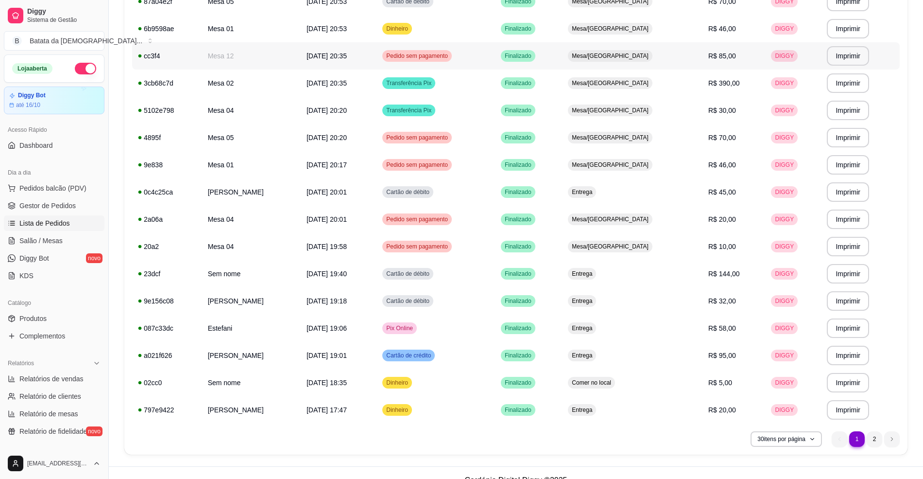
scroll to position [549, 0]
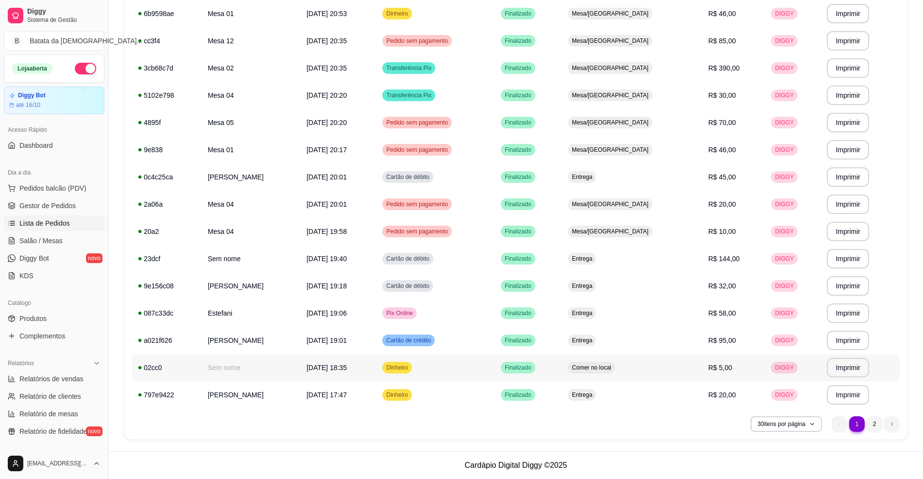
click at [493, 364] on td "Dinheiro" at bounding box center [436, 367] width 119 height 27
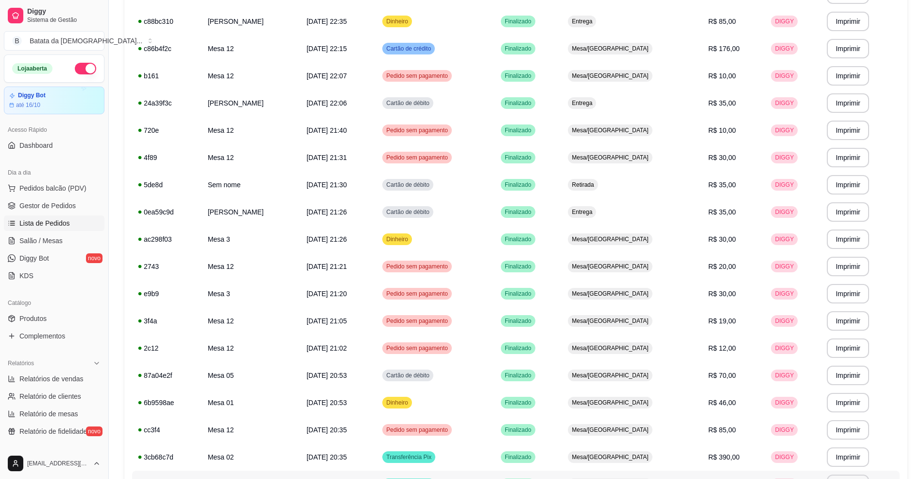
scroll to position [0, 0]
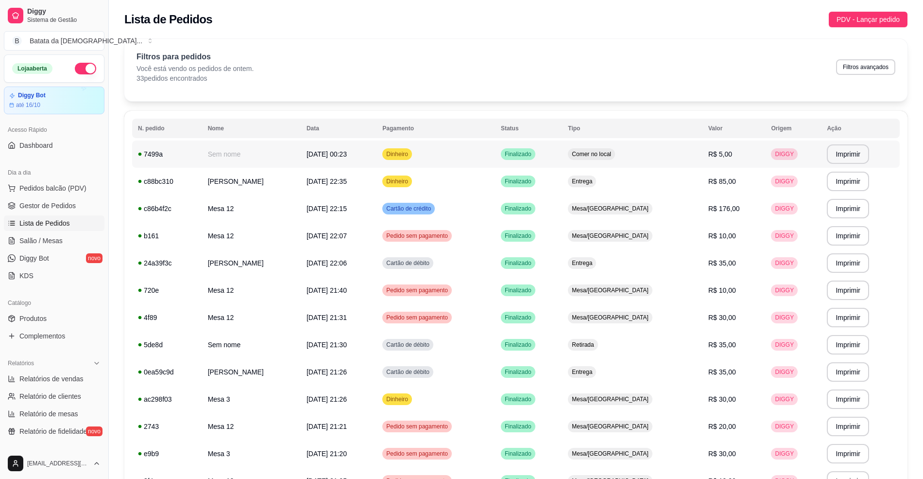
click at [536, 158] on div "Finalizado" at bounding box center [518, 154] width 35 height 12
click at [80, 60] on div "Loja aberta" at bounding box center [54, 68] width 100 height 27
click at [82, 72] on button "button" at bounding box center [85, 69] width 21 height 12
